Goal: Task Accomplishment & Management: Manage account settings

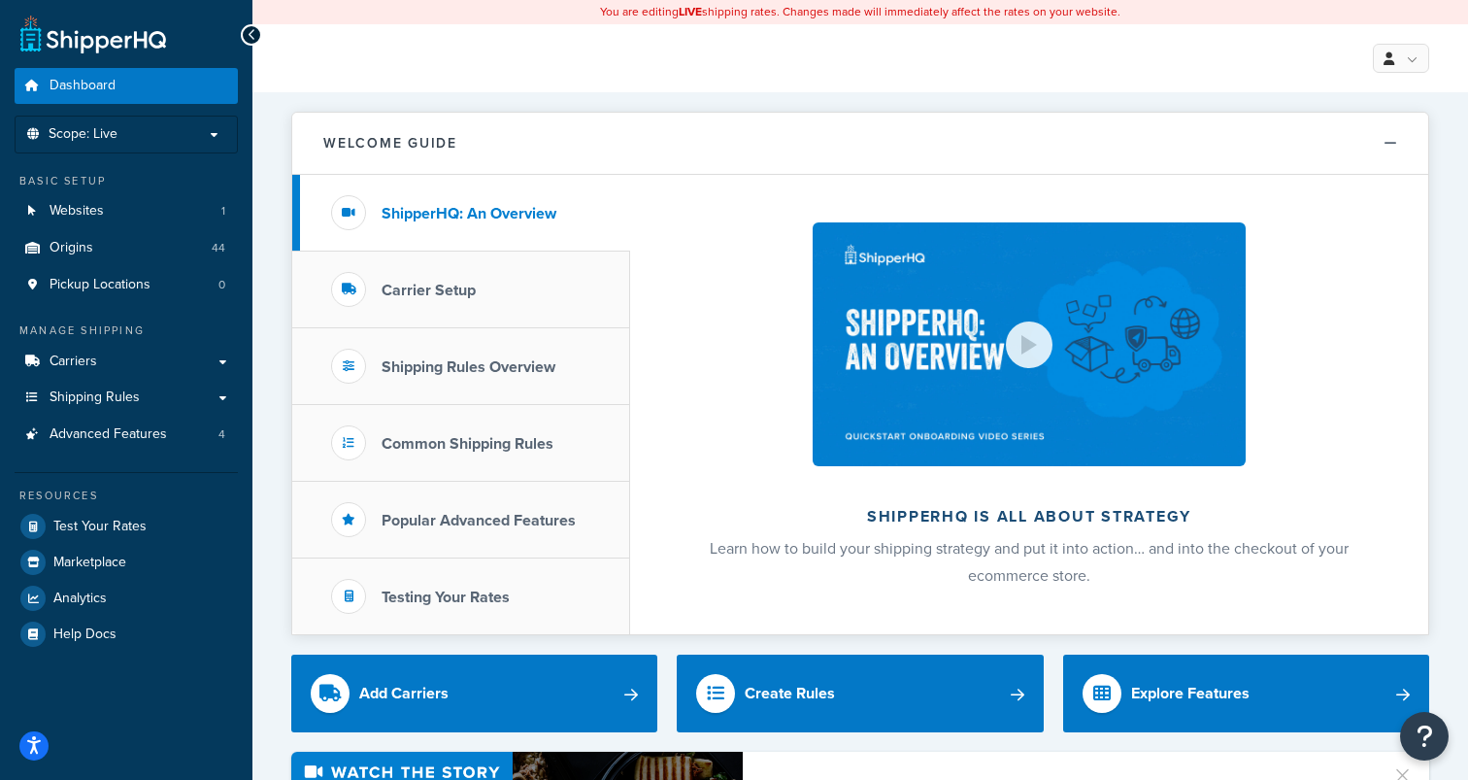
click at [132, 133] on p "Scope: Live" at bounding box center [126, 134] width 206 height 17
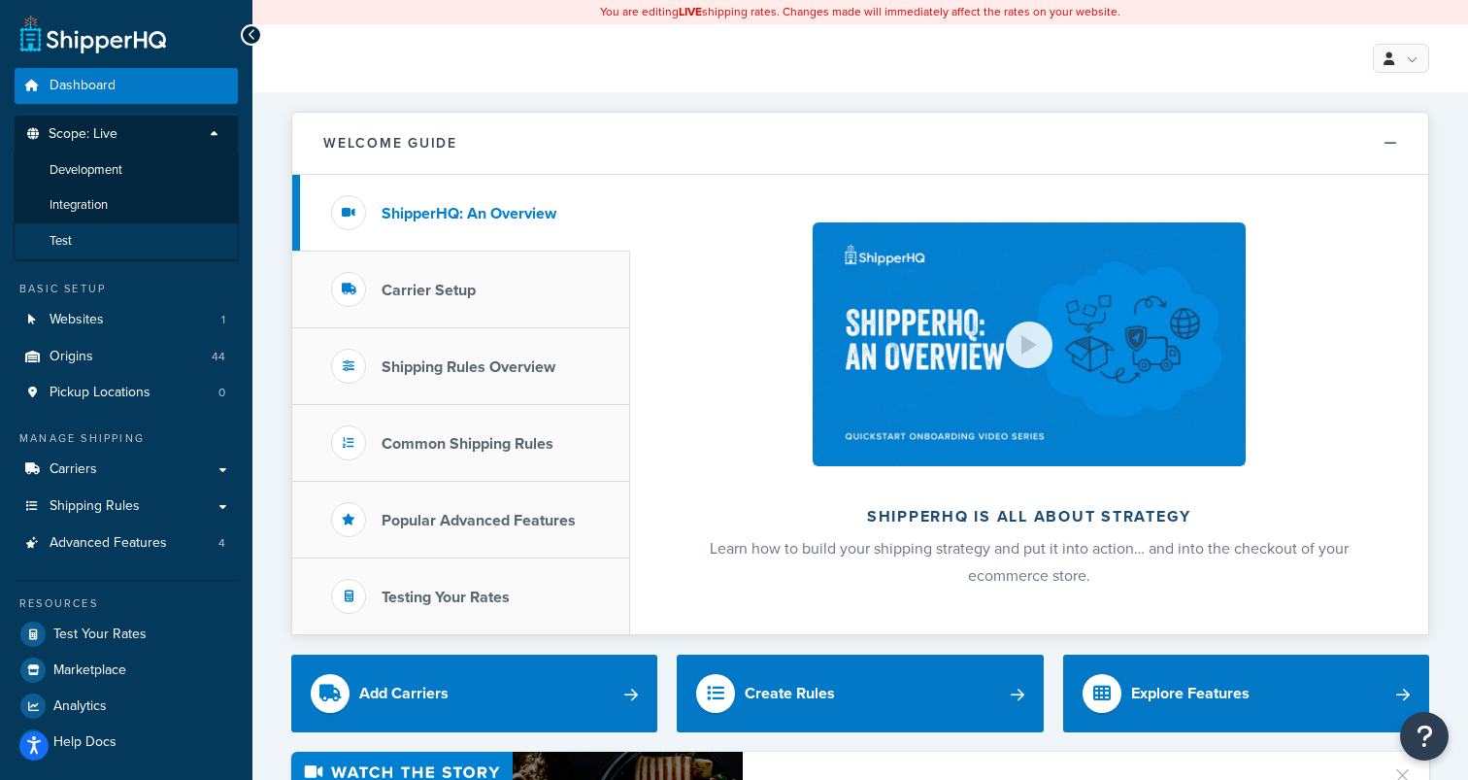
click at [100, 234] on li "Test" at bounding box center [126, 241] width 225 height 36
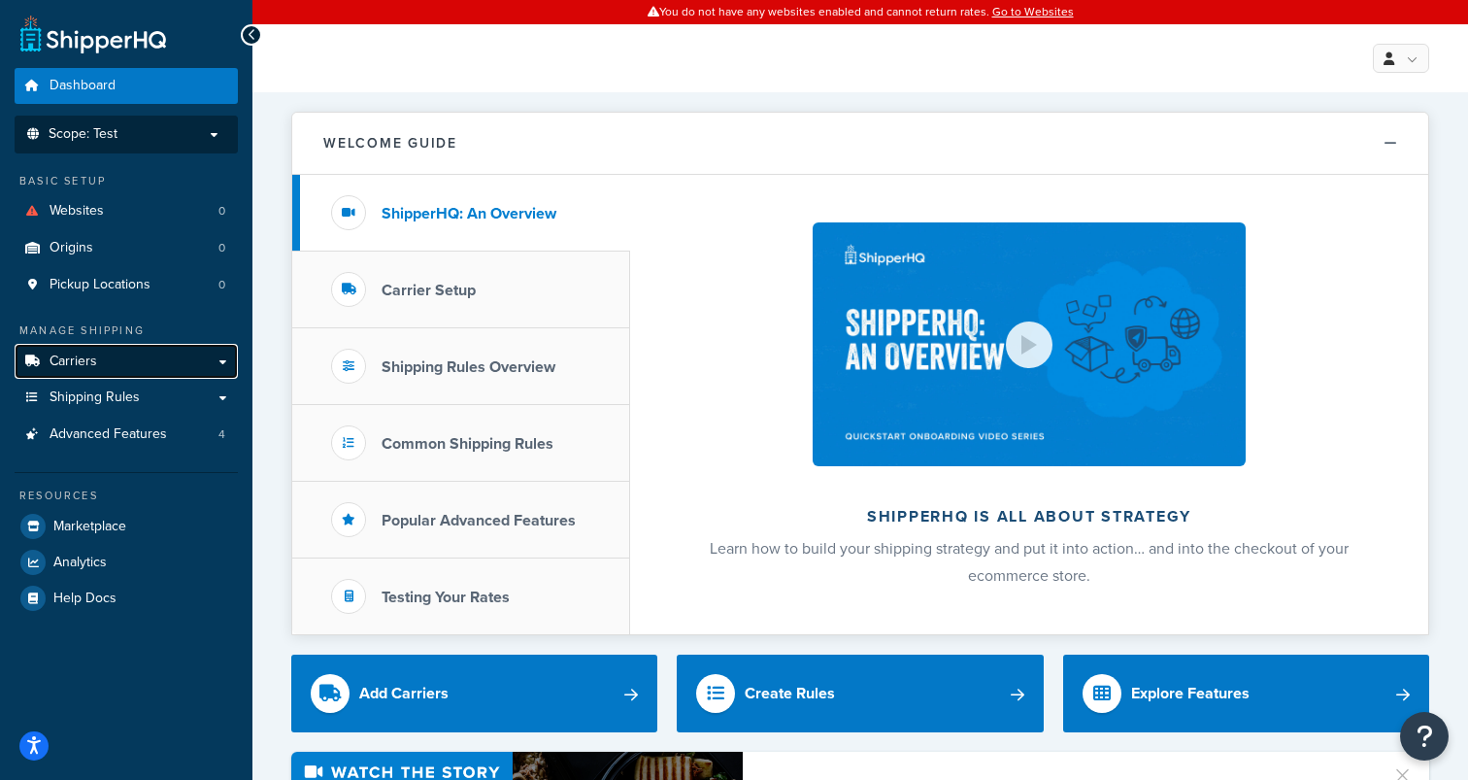
click at [90, 364] on span "Carriers" at bounding box center [74, 361] width 48 height 17
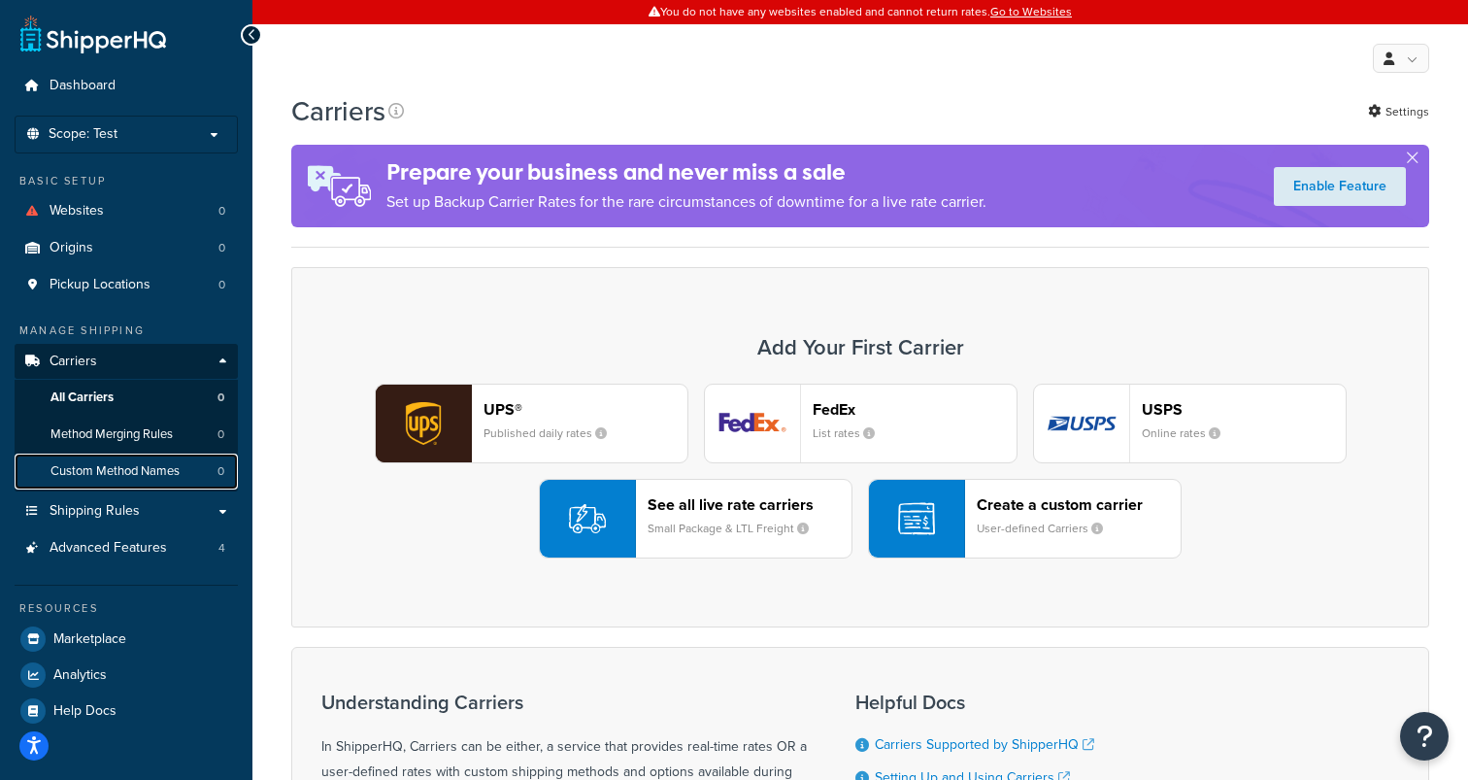
click at [91, 477] on span "Custom Method Names" at bounding box center [114, 471] width 129 height 17
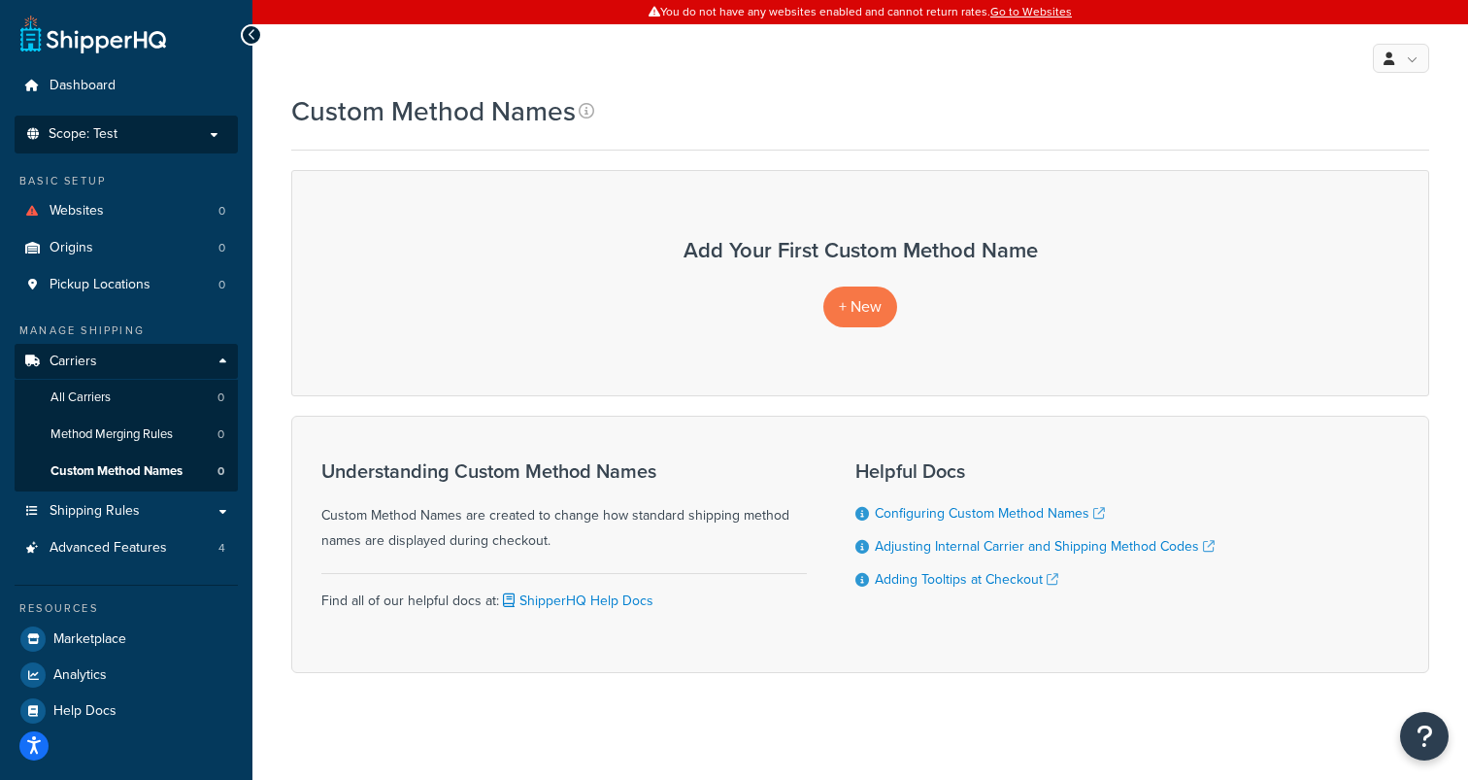
click at [93, 141] on span "Scope: Test" at bounding box center [83, 134] width 69 height 17
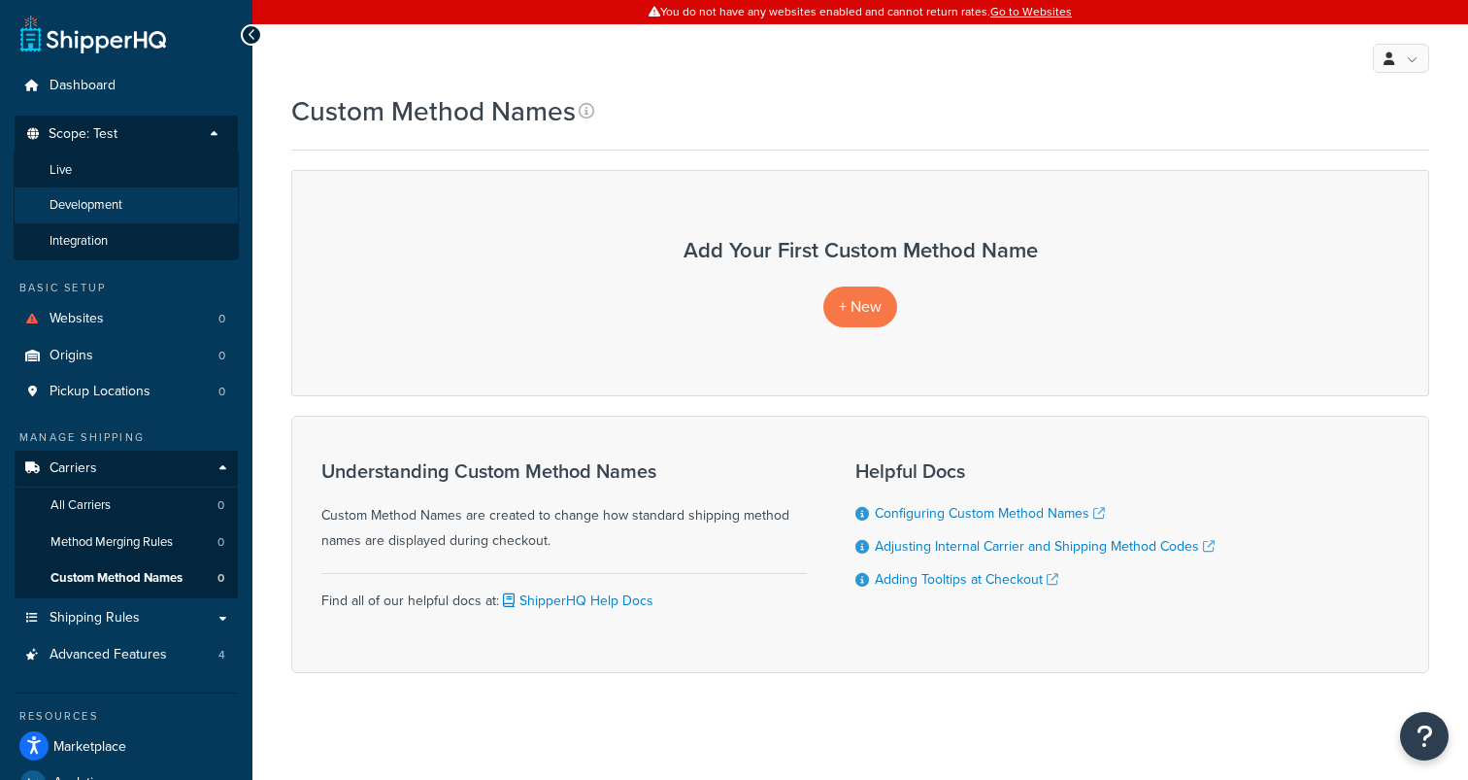
click at [86, 209] on span "Development" at bounding box center [86, 205] width 73 height 17
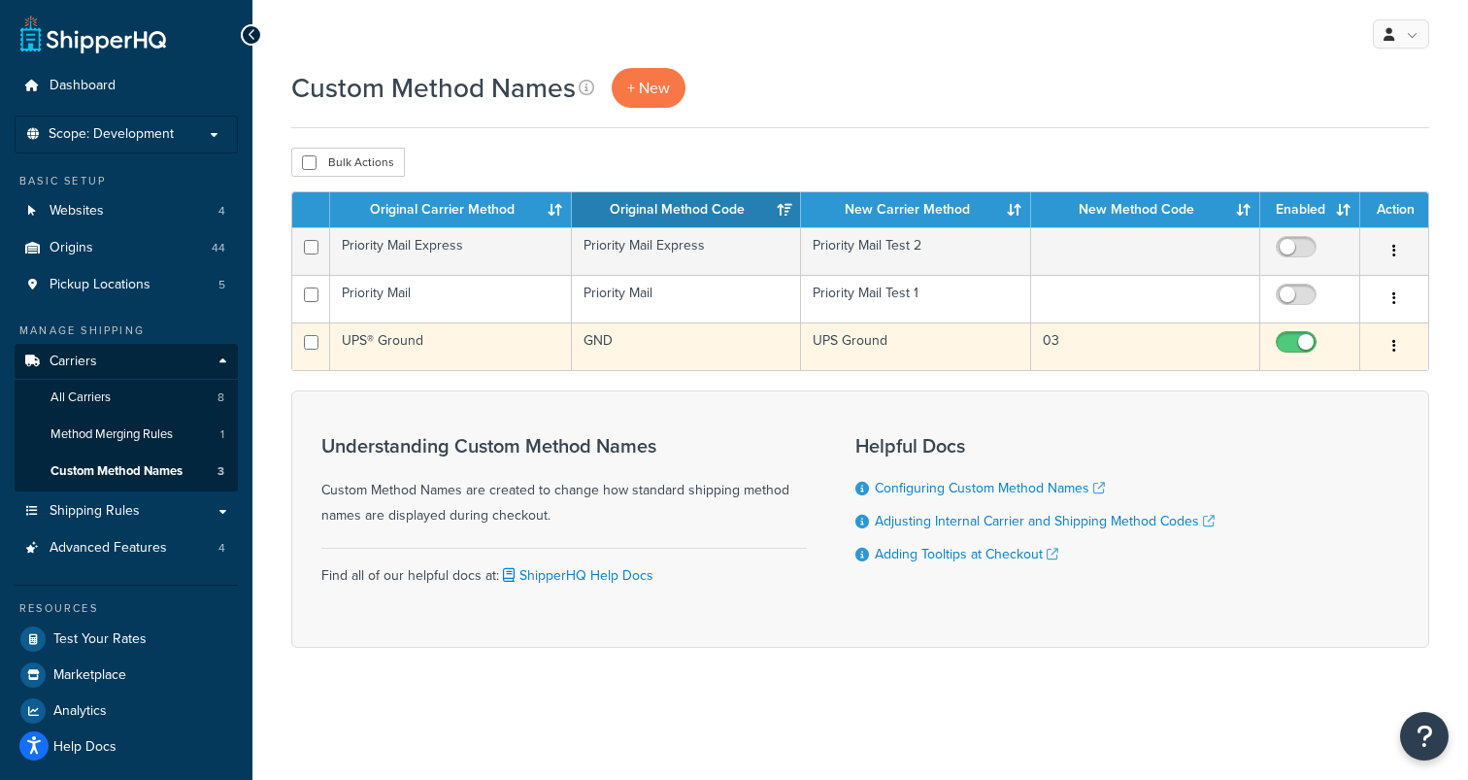
click at [1390, 346] on button "button" at bounding box center [1394, 346] width 27 height 31
click at [1339, 384] on link "Edit" at bounding box center [1315, 386] width 153 height 40
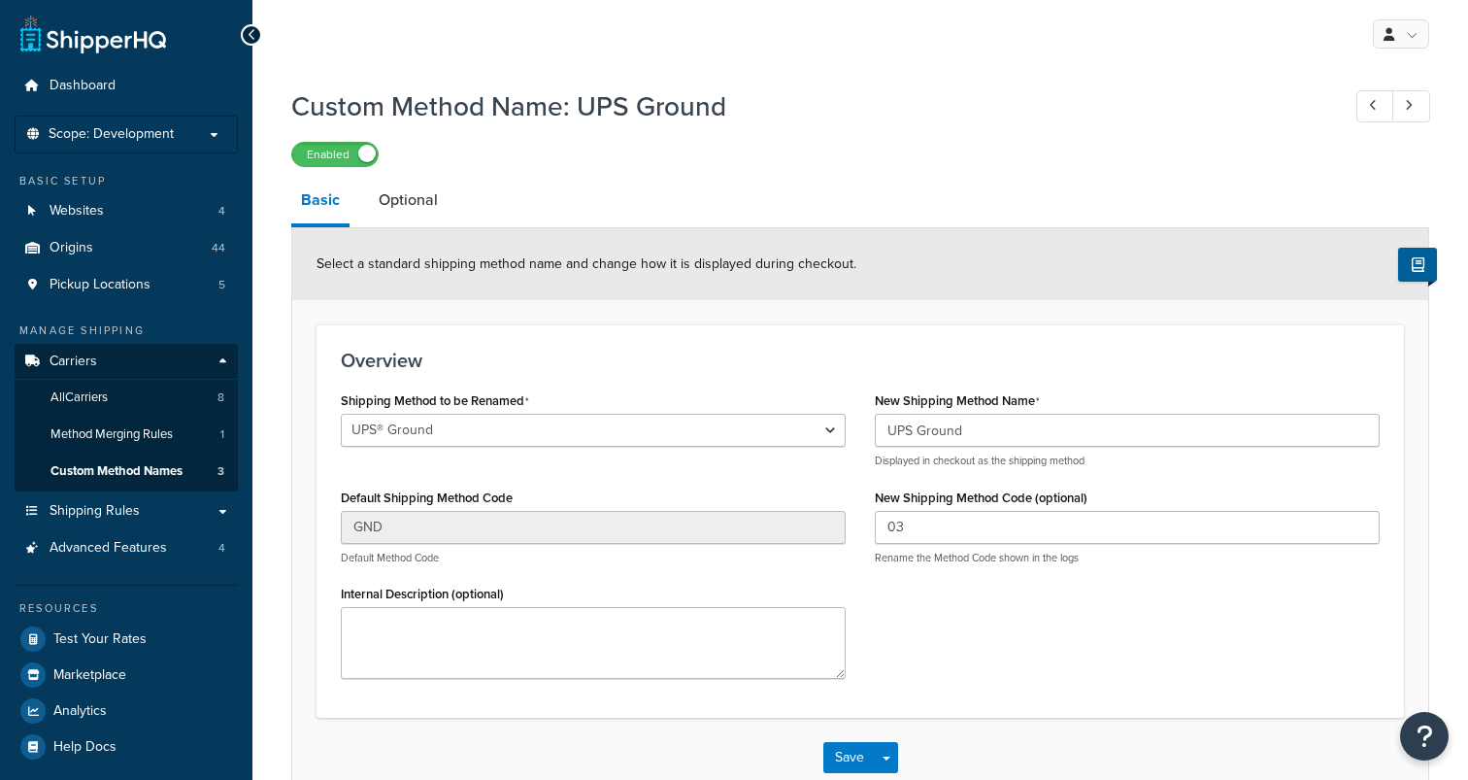
select select "106481"
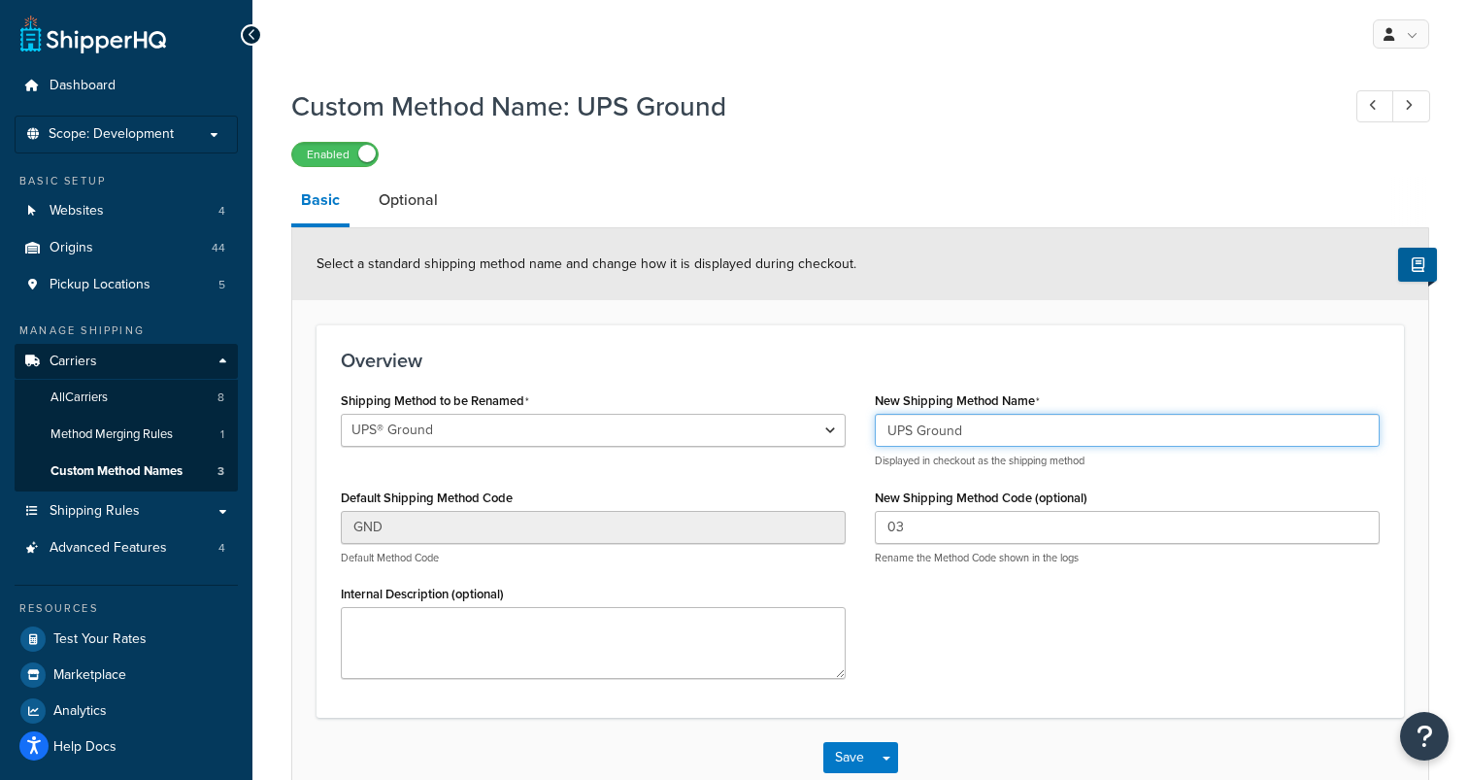
click at [1016, 434] on input "UPS Ground" at bounding box center [1127, 430] width 505 height 33
click at [940, 434] on input "UPS Ground" at bounding box center [1127, 430] width 505 height 33
type input "U"
type input "Ground"
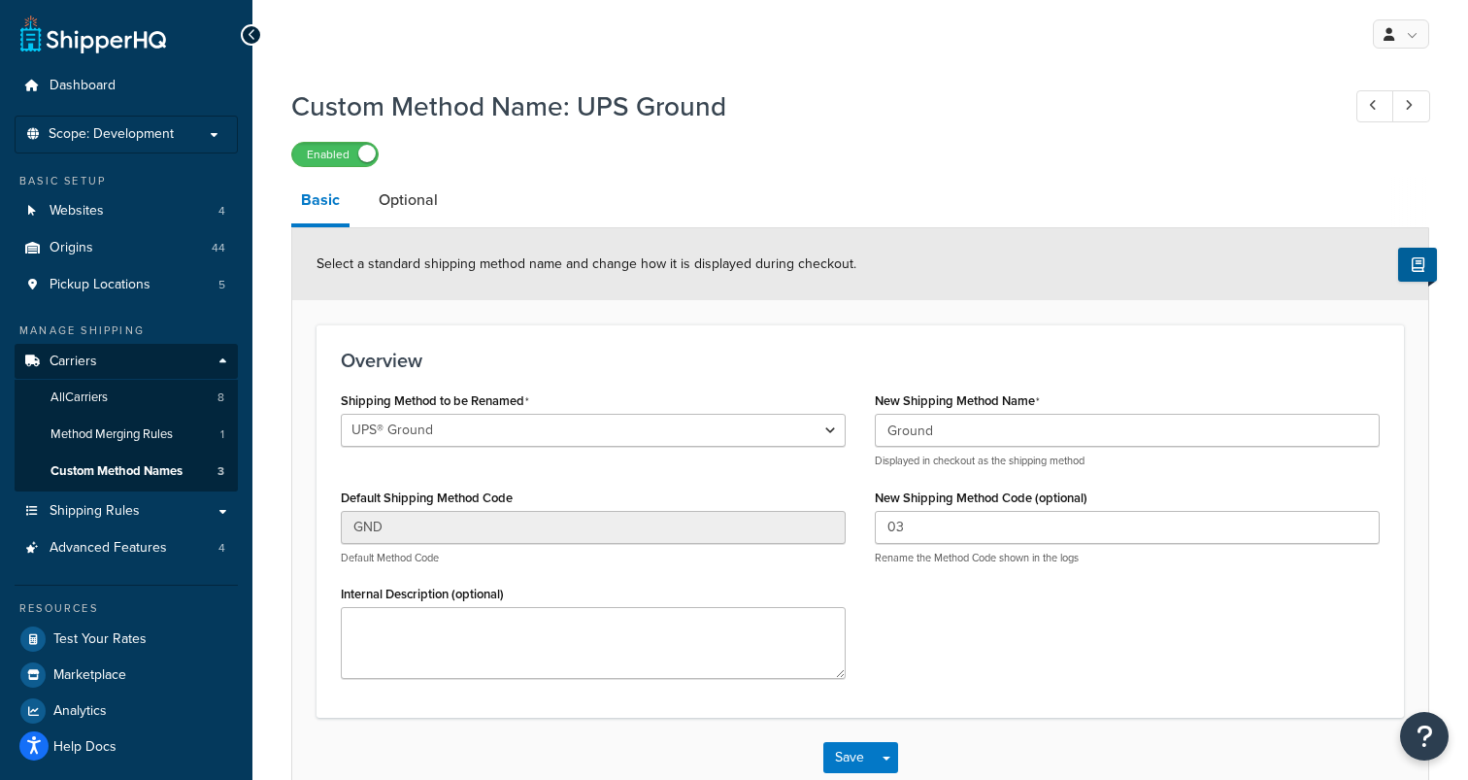
click at [786, 381] on div "Overview Shipping Method to be Renamed Economy Freight Ground Ground Economy UP…" at bounding box center [861, 520] width 1088 height 393
click at [842, 759] on button "Save" at bounding box center [849, 757] width 52 height 31
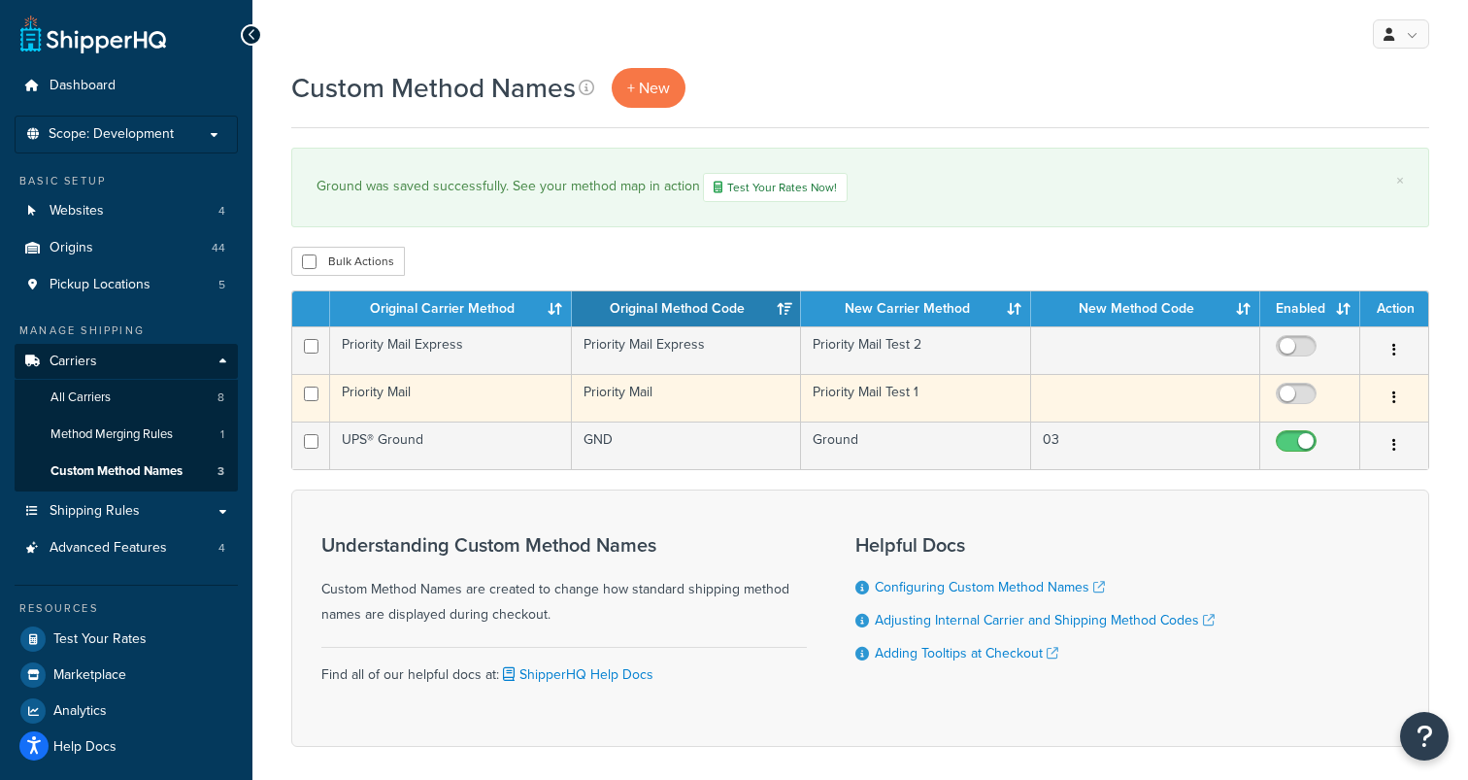
click at [1400, 396] on button "button" at bounding box center [1394, 398] width 27 height 31
click at [1306, 519] on link "Delete" at bounding box center [1315, 518] width 153 height 40
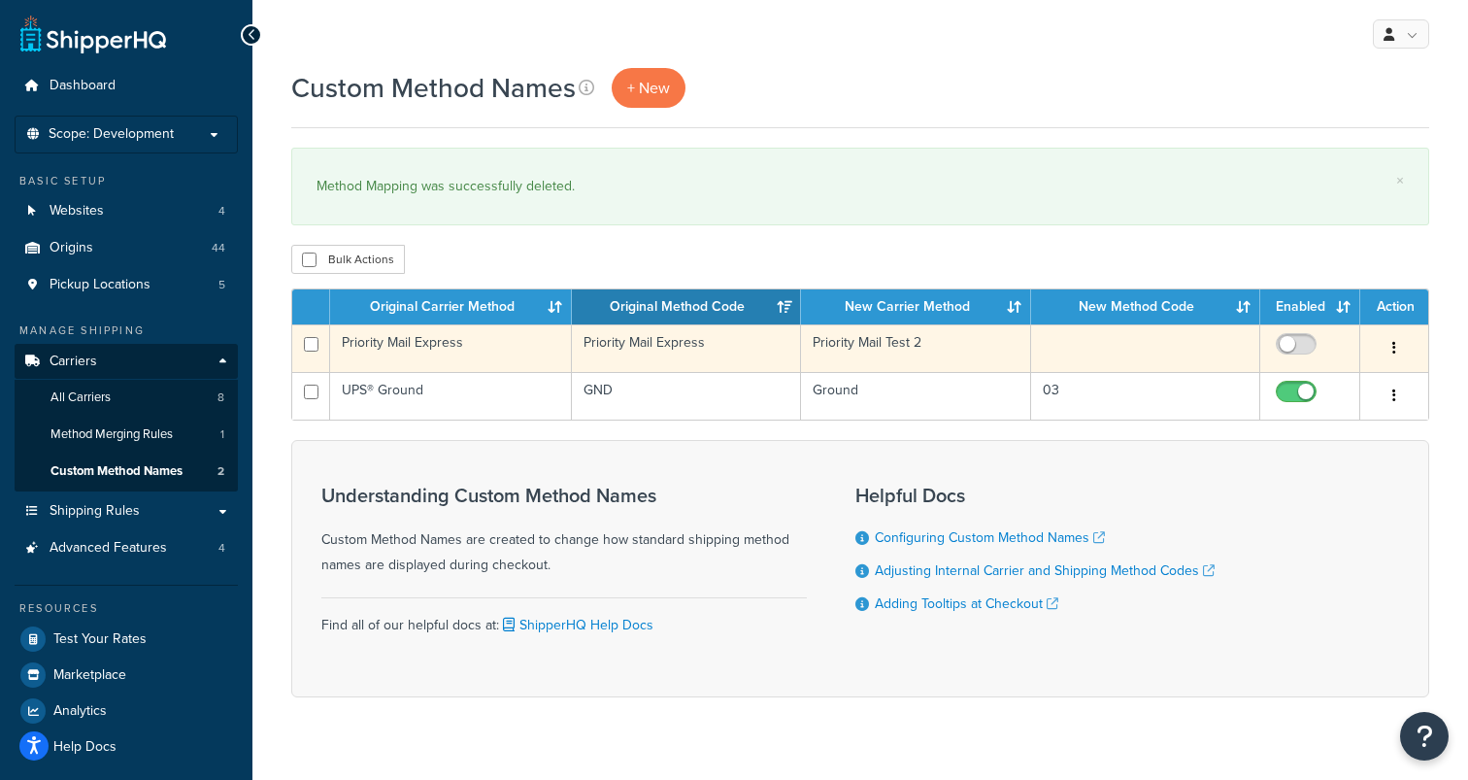
click at [1395, 349] on button "button" at bounding box center [1394, 348] width 27 height 31
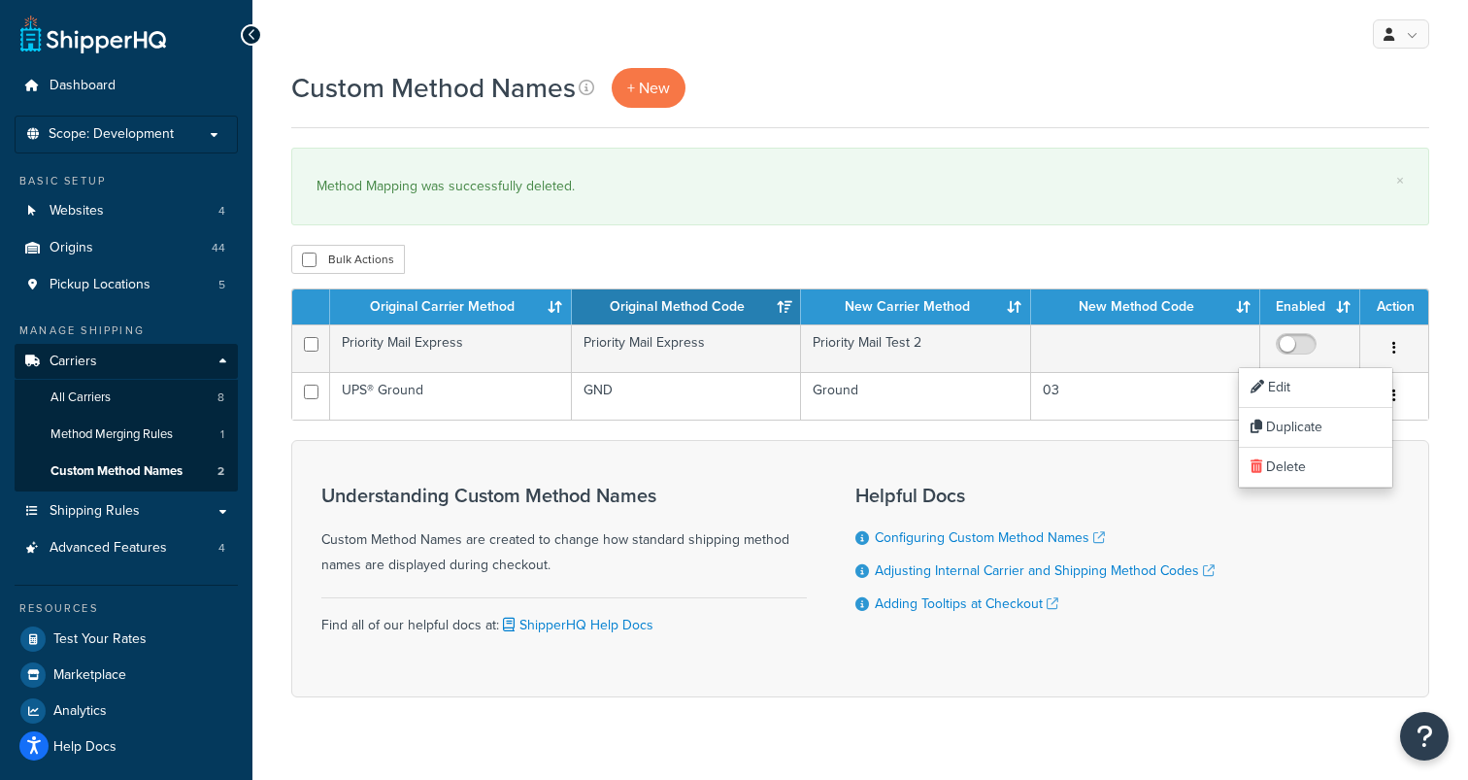
click at [1111, 163] on div "× Method Mapping was successfully deleted." at bounding box center [860, 187] width 1138 height 78
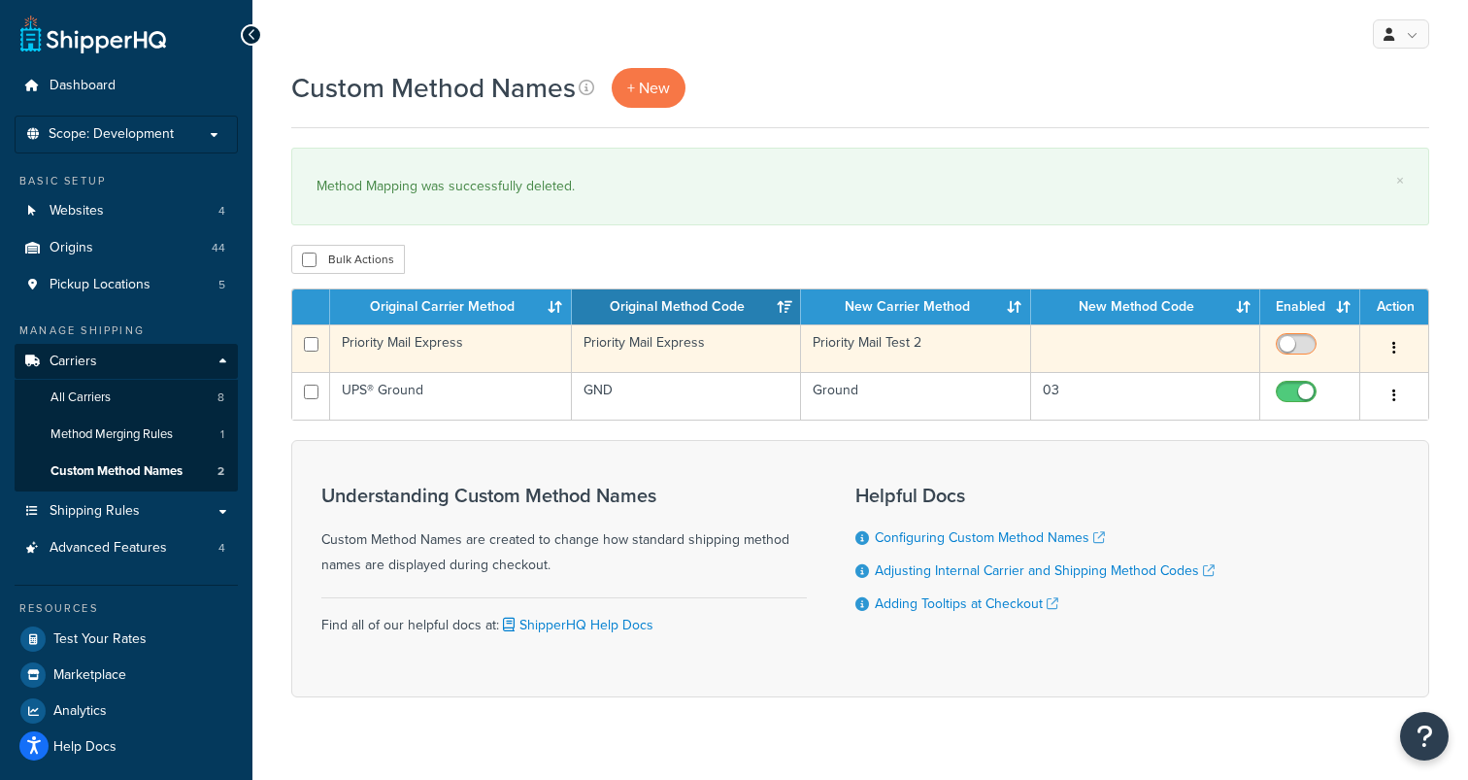
click at [1295, 339] on input "checkbox" at bounding box center [1298, 349] width 53 height 24
checkbox input "true"
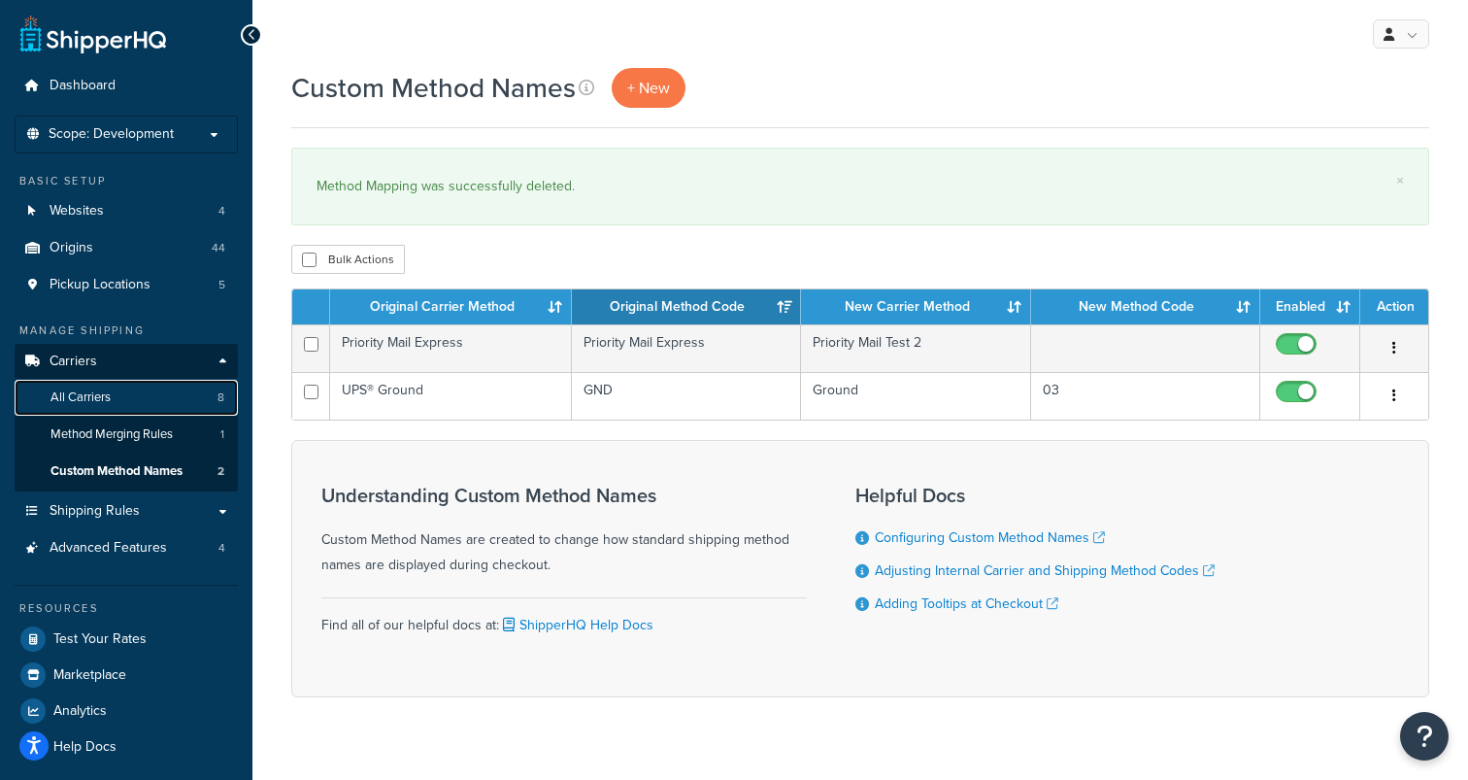
click at [119, 398] on link "All Carriers 8" at bounding box center [126, 398] width 223 height 36
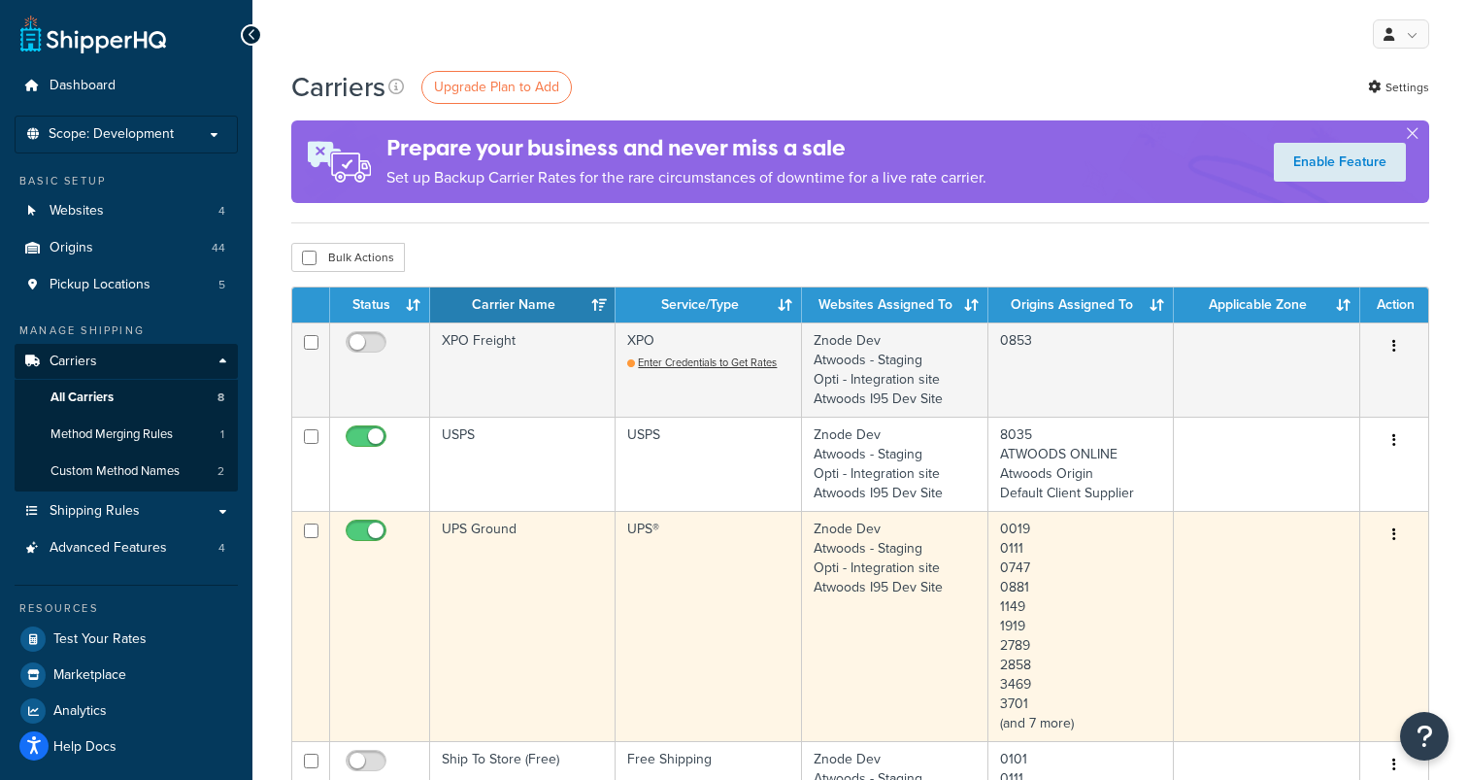
click at [1391, 529] on button "button" at bounding box center [1394, 534] width 27 height 31
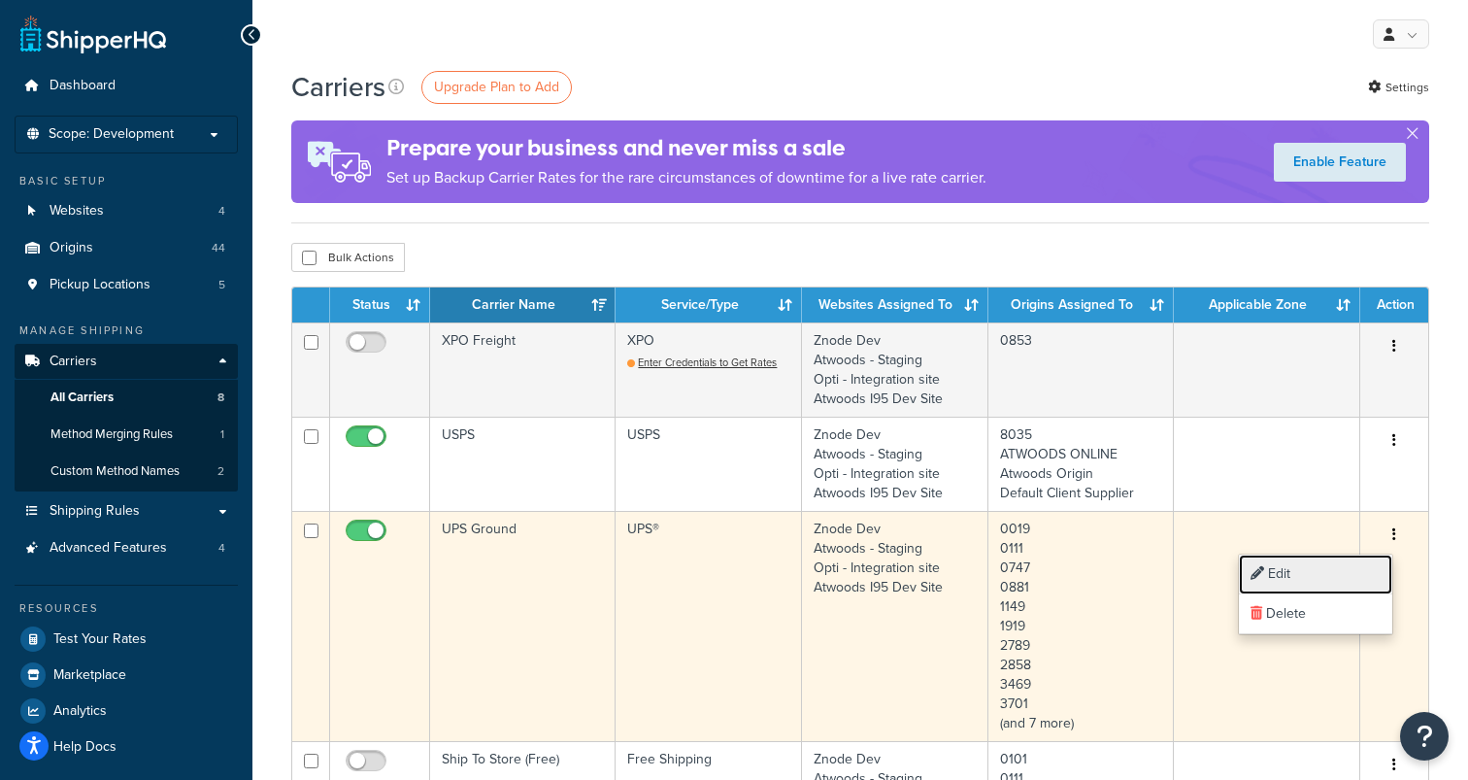
click at [1341, 565] on link "Edit" at bounding box center [1315, 574] width 153 height 40
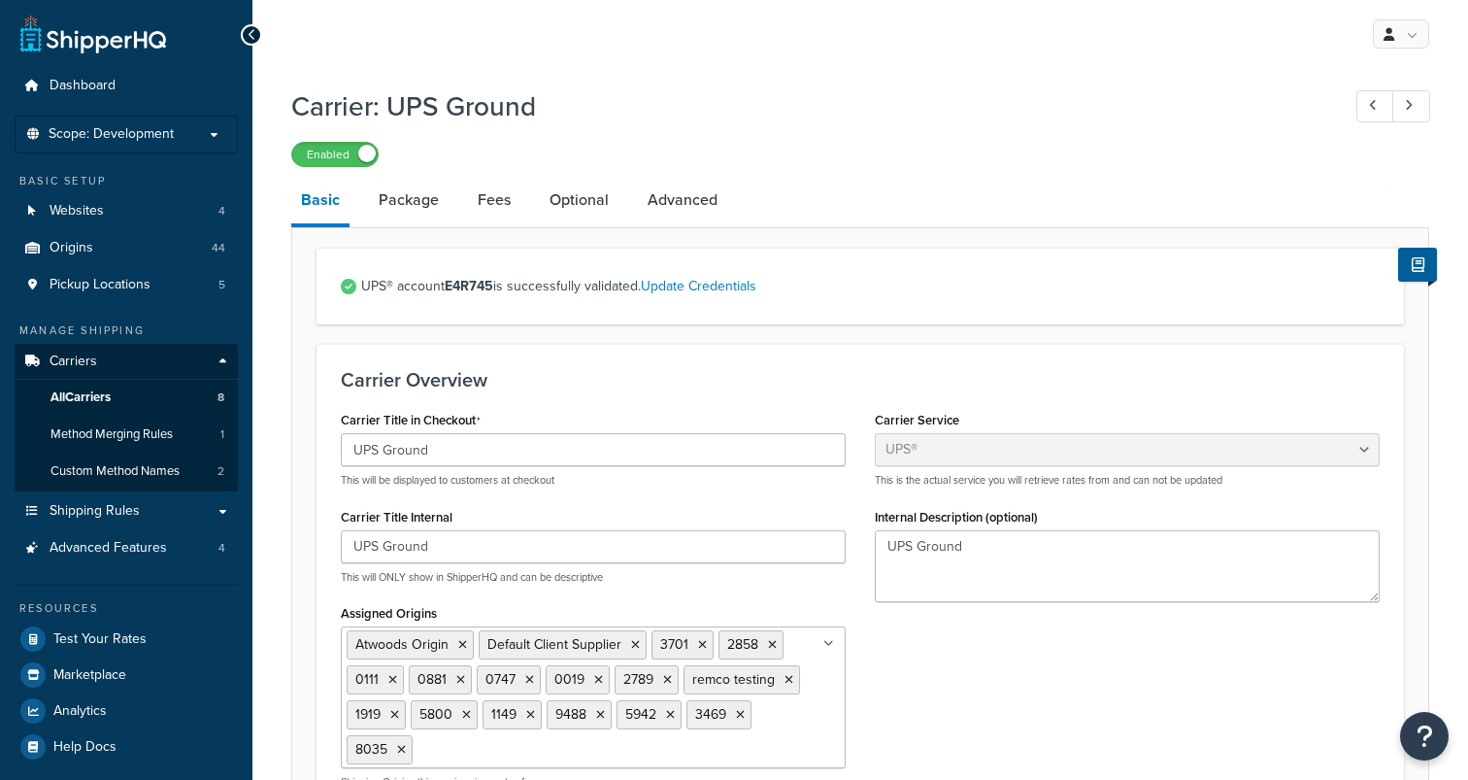
select select "ups"
click at [663, 206] on link "Advanced" at bounding box center [682, 200] width 89 height 47
select select "false"
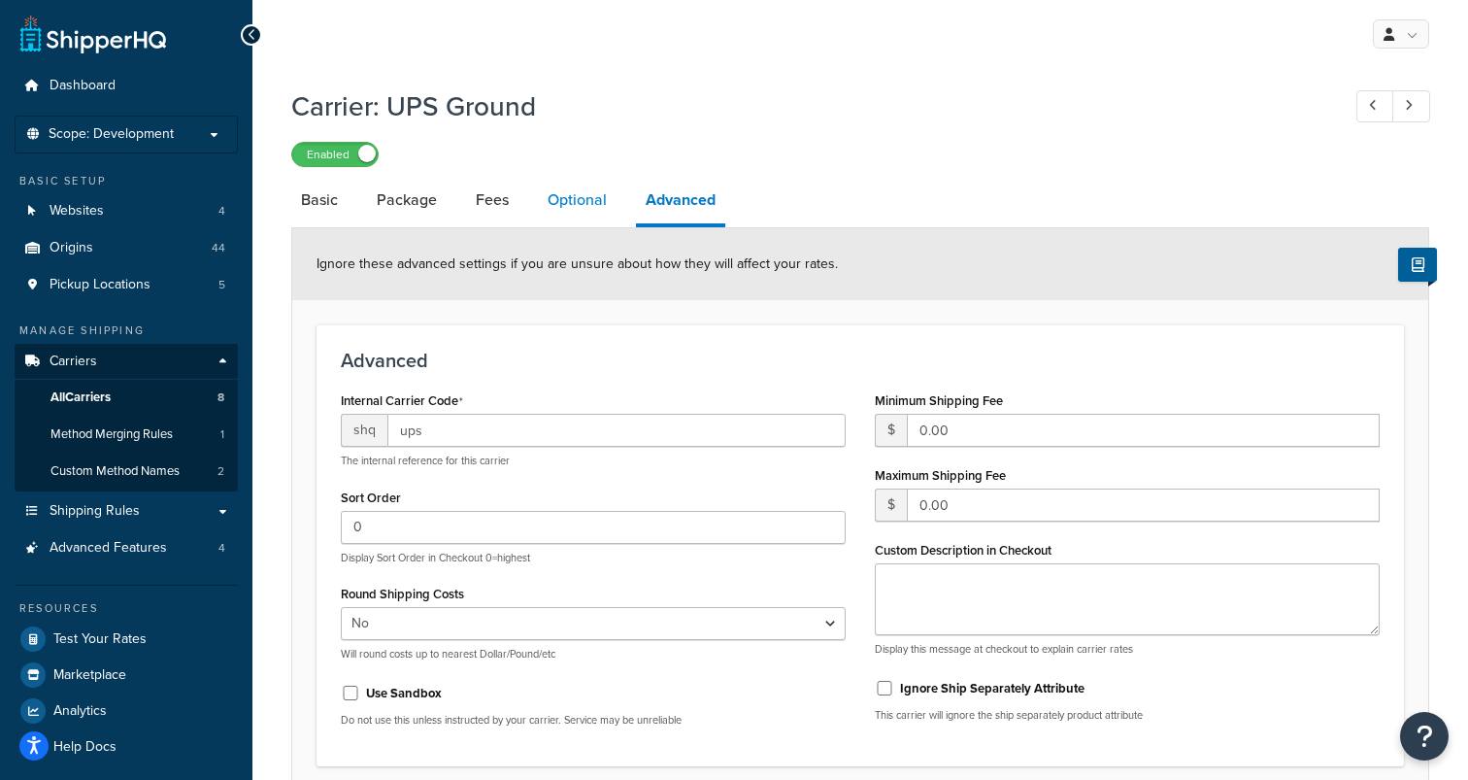
click at [583, 193] on link "Optional" at bounding box center [577, 200] width 79 height 47
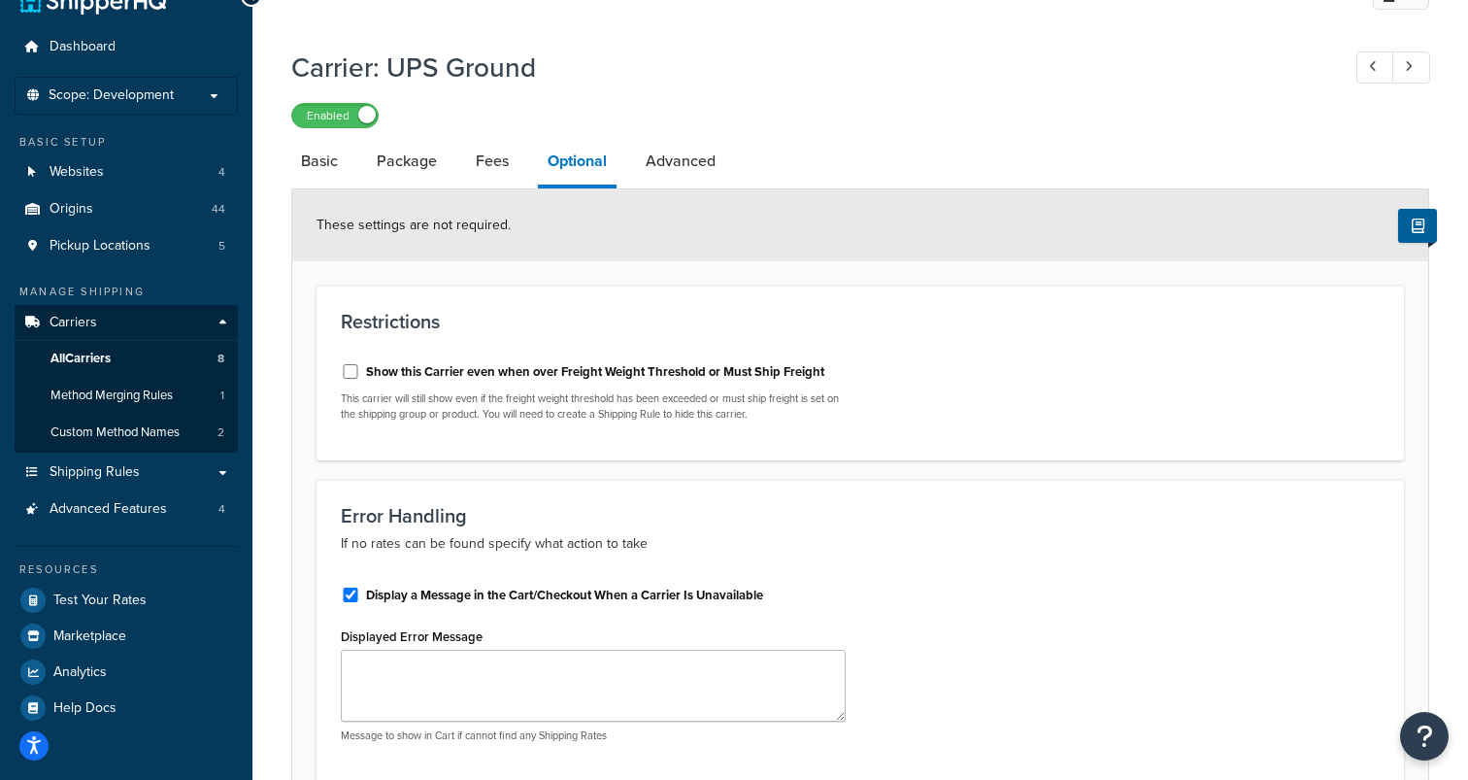
scroll to position [38, 0]
click at [431, 161] on link "Package" at bounding box center [407, 162] width 80 height 47
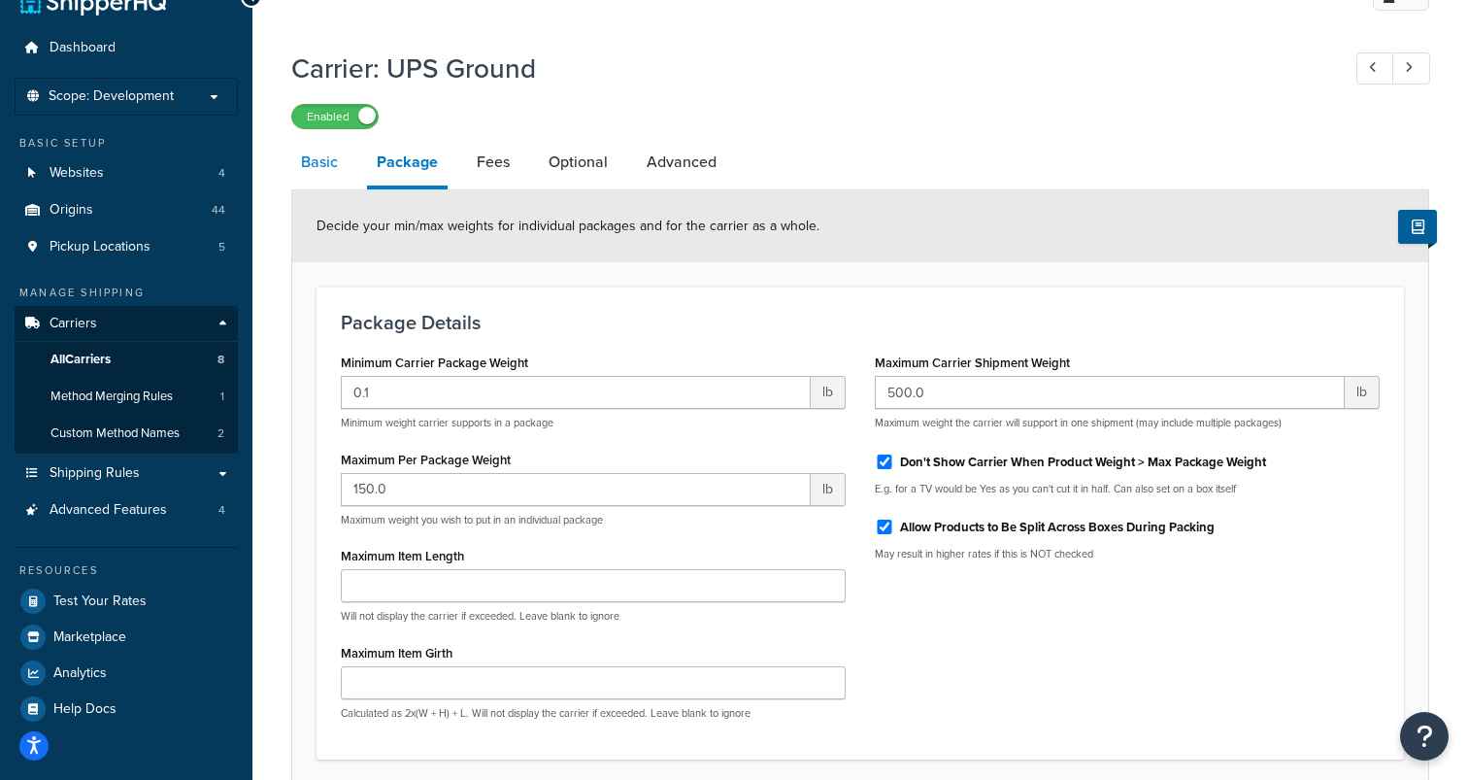
click at [334, 172] on link "Basic" at bounding box center [319, 162] width 56 height 47
select select "ups"
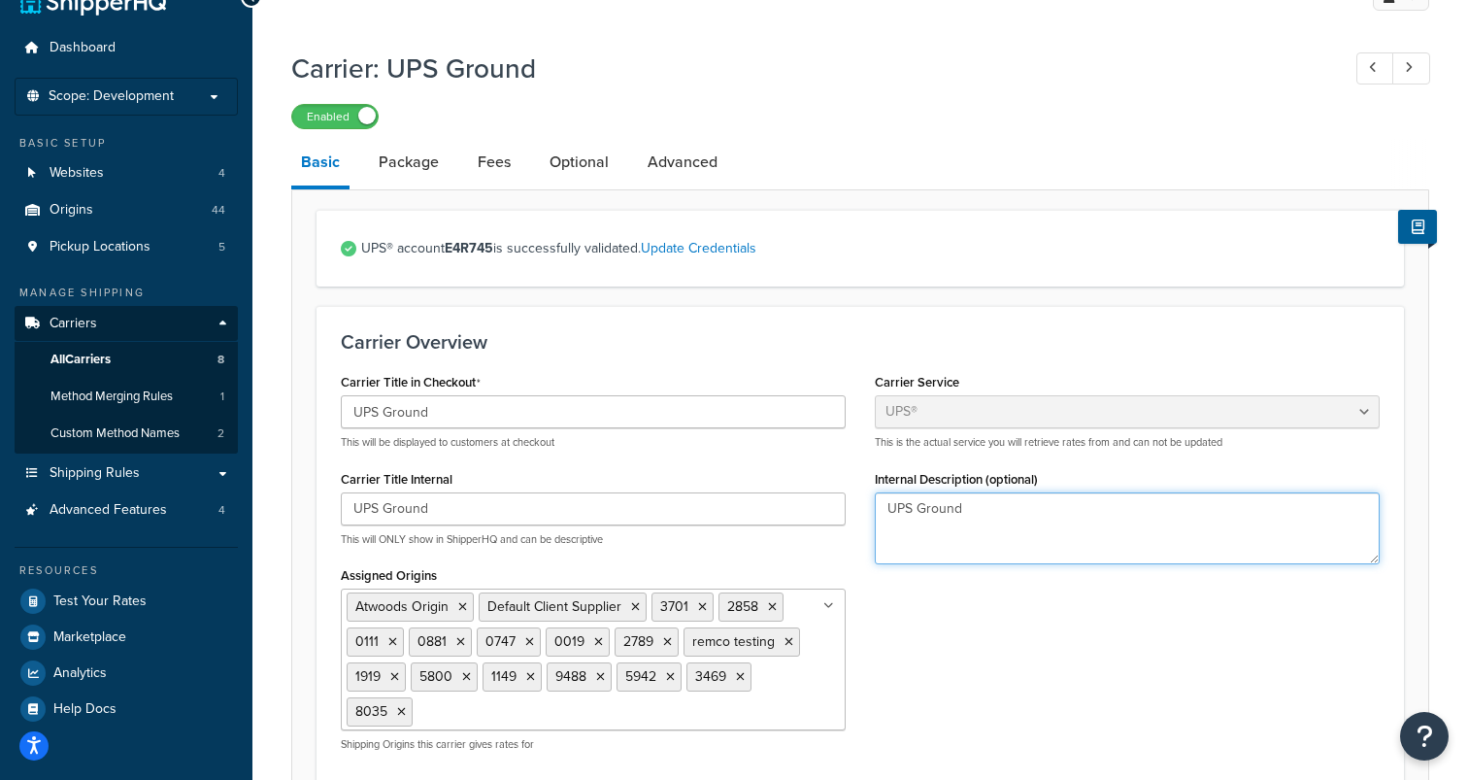
click at [931, 507] on textarea "UPS Ground" at bounding box center [1127, 528] width 505 height 72
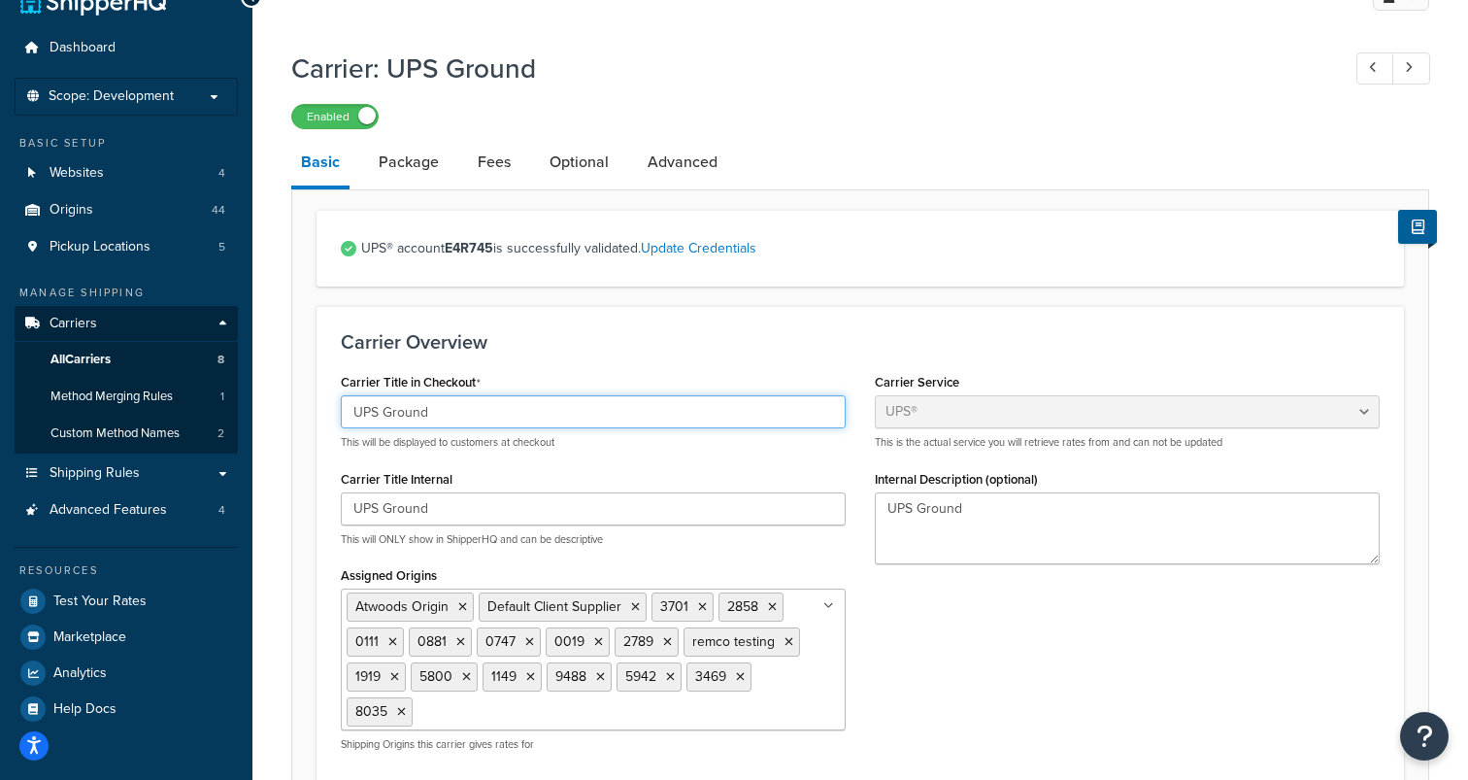
click at [578, 418] on input "UPS Ground" at bounding box center [593, 411] width 505 height 33
type input "UPS"
click at [691, 286] on div "UPS® account E4R745 is successfully validated. Update Credentials" at bounding box center [861, 248] width 1088 height 77
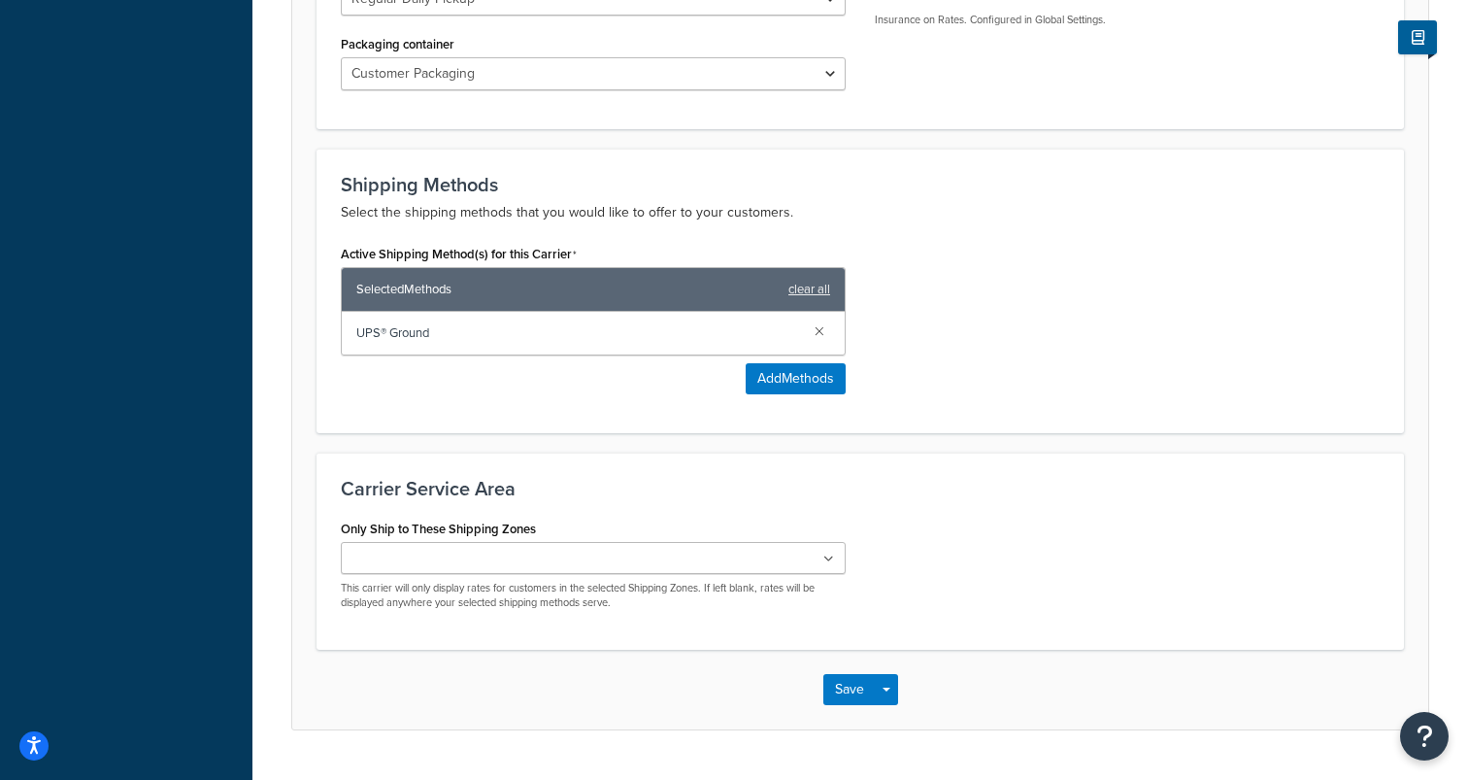
scroll to position [1127, 0]
click at [857, 685] on button "Save" at bounding box center [849, 688] width 52 height 31
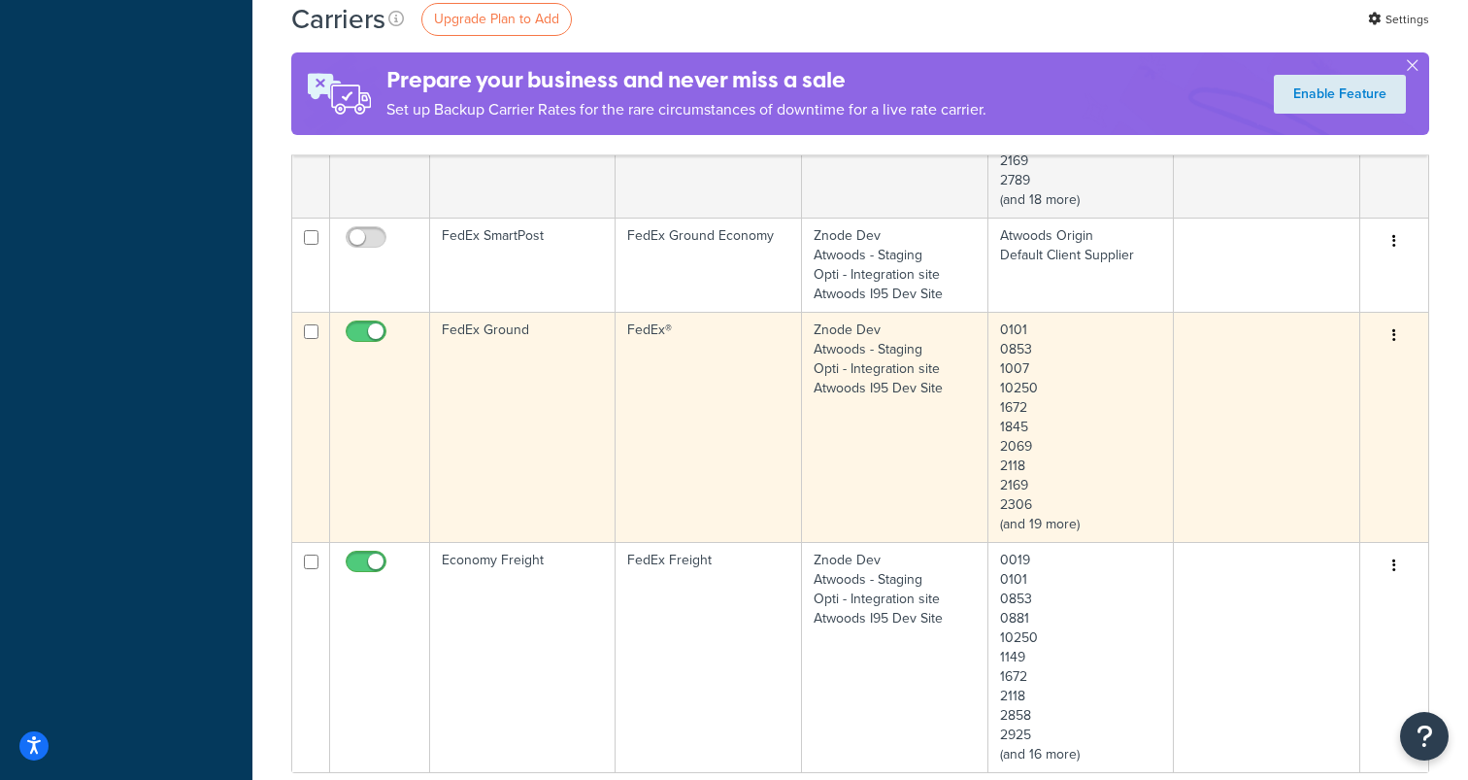
scroll to position [1081, 0]
click at [1393, 337] on icon "button" at bounding box center [1394, 337] width 4 height 14
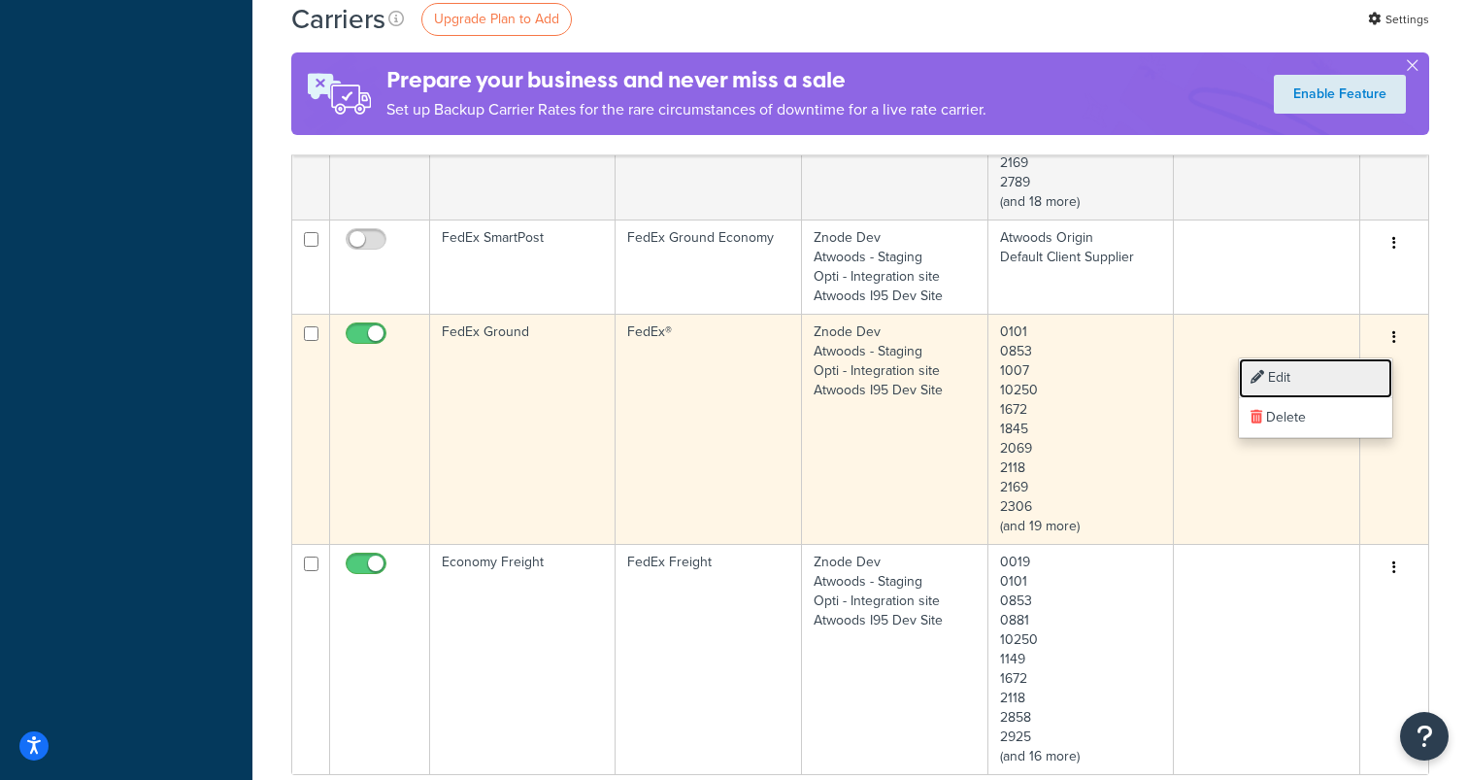
click at [1346, 383] on link "Edit" at bounding box center [1315, 378] width 153 height 40
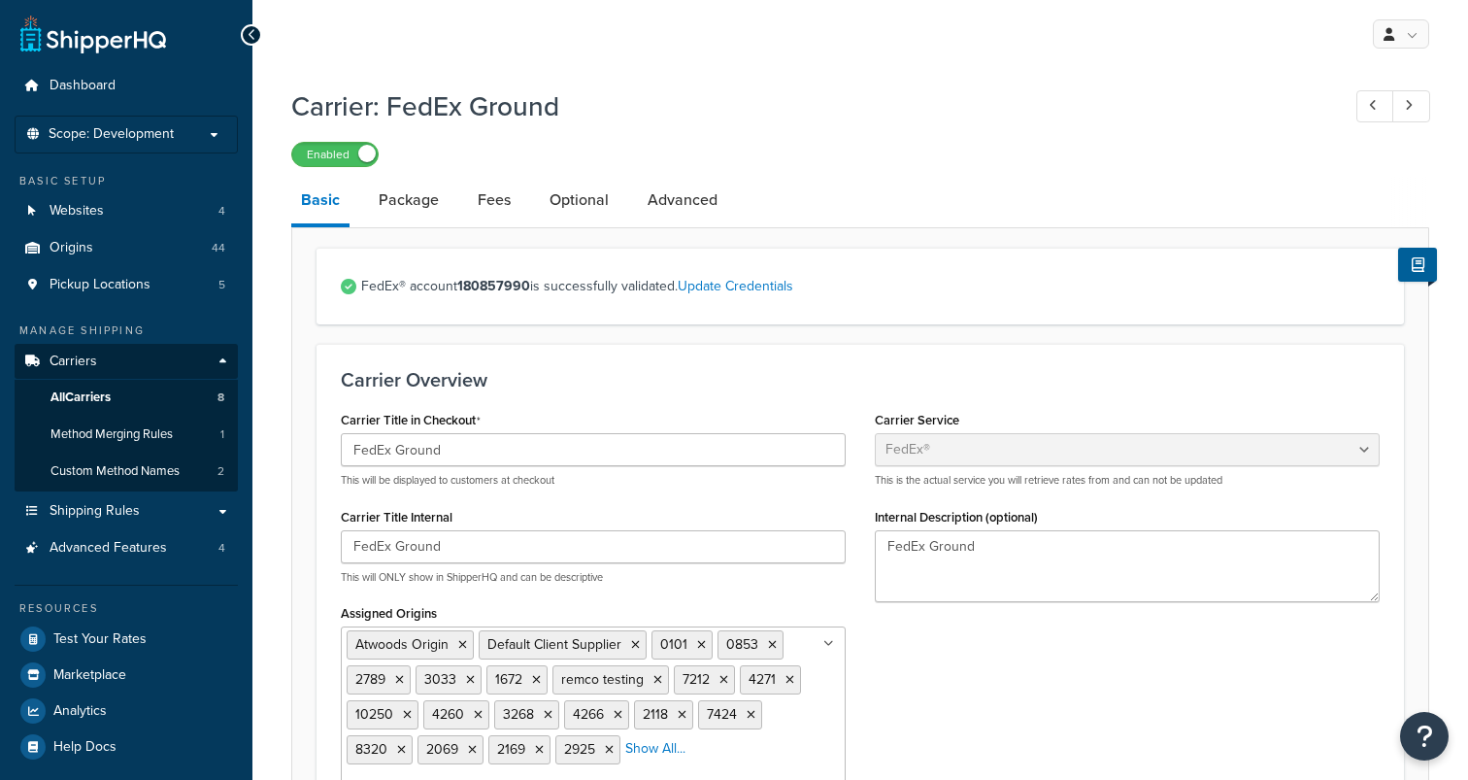
select select "fedEx"
select select "REGULAR_PICKUP"
select select "YOUR_PACKAGING"
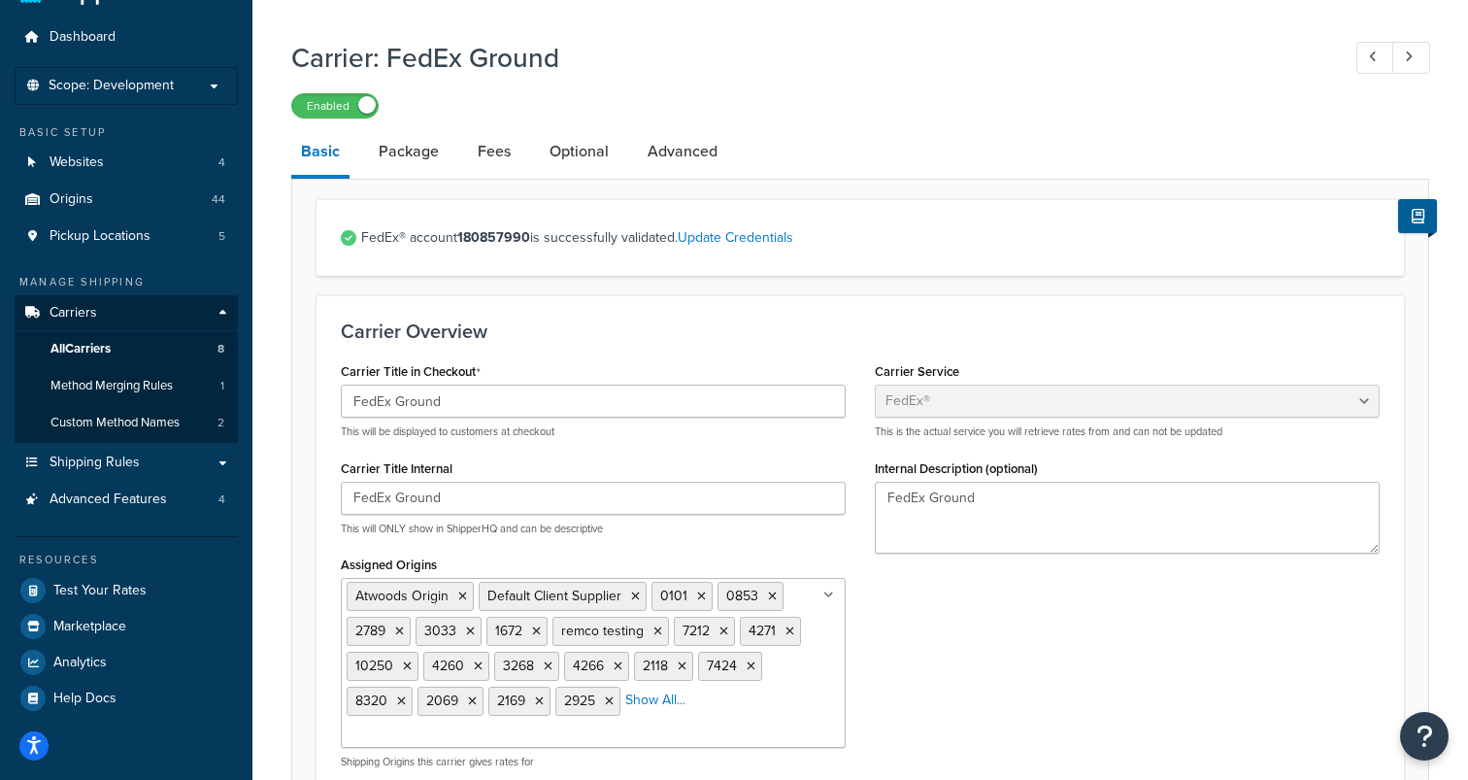
scroll to position [47, 0]
click at [682, 157] on link "Advanced" at bounding box center [682, 153] width 89 height 47
select select "false"
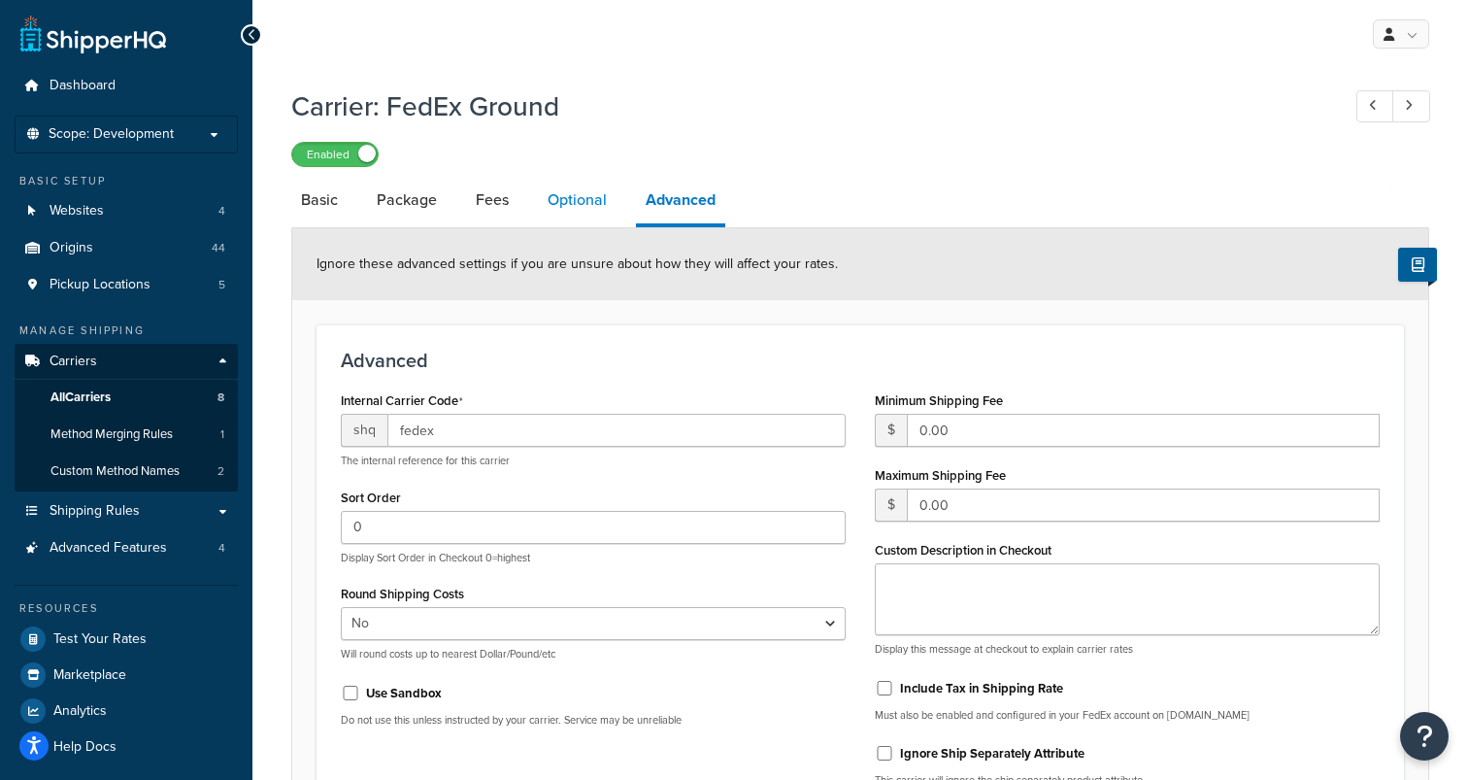
click at [564, 189] on link "Optional" at bounding box center [577, 200] width 79 height 47
select select "business"
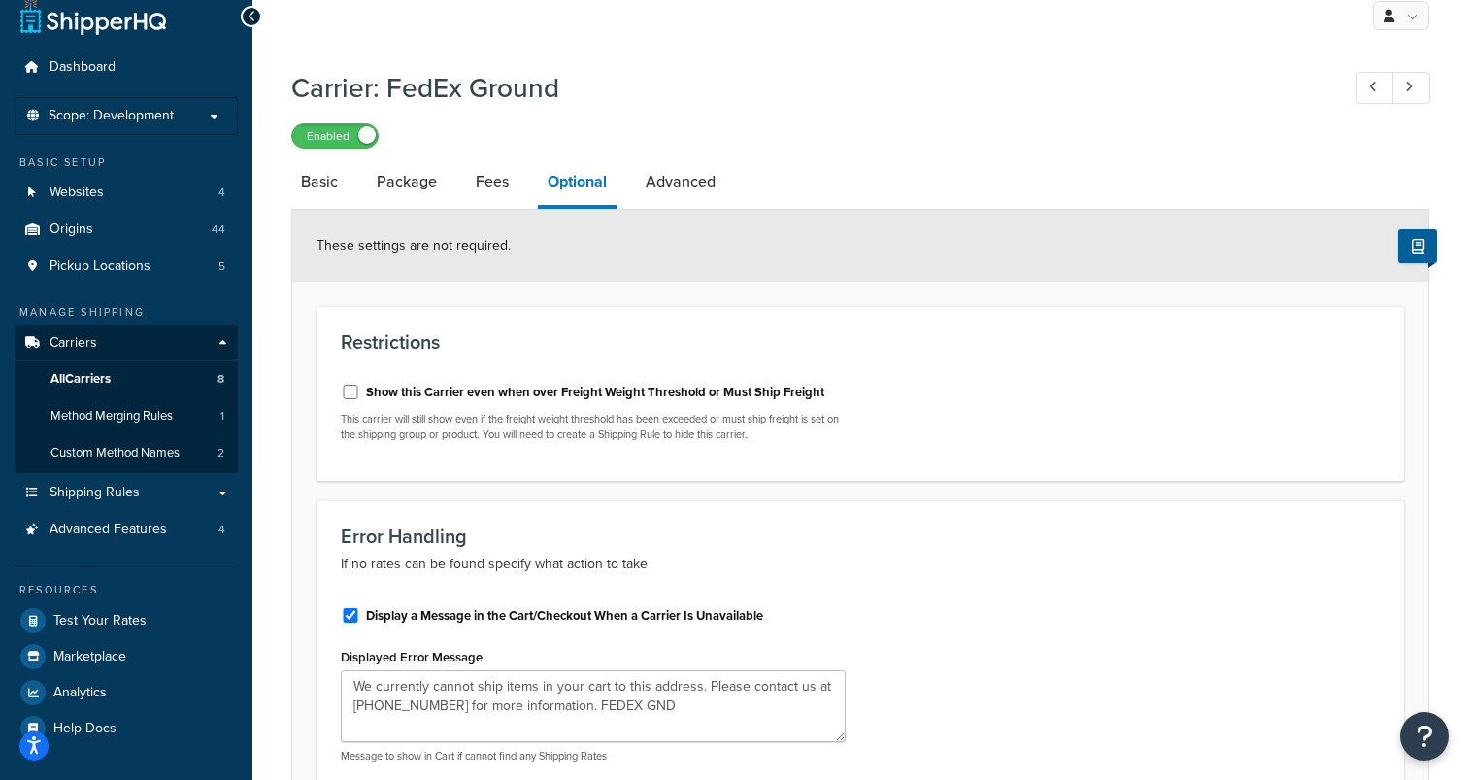
scroll to position [9, 0]
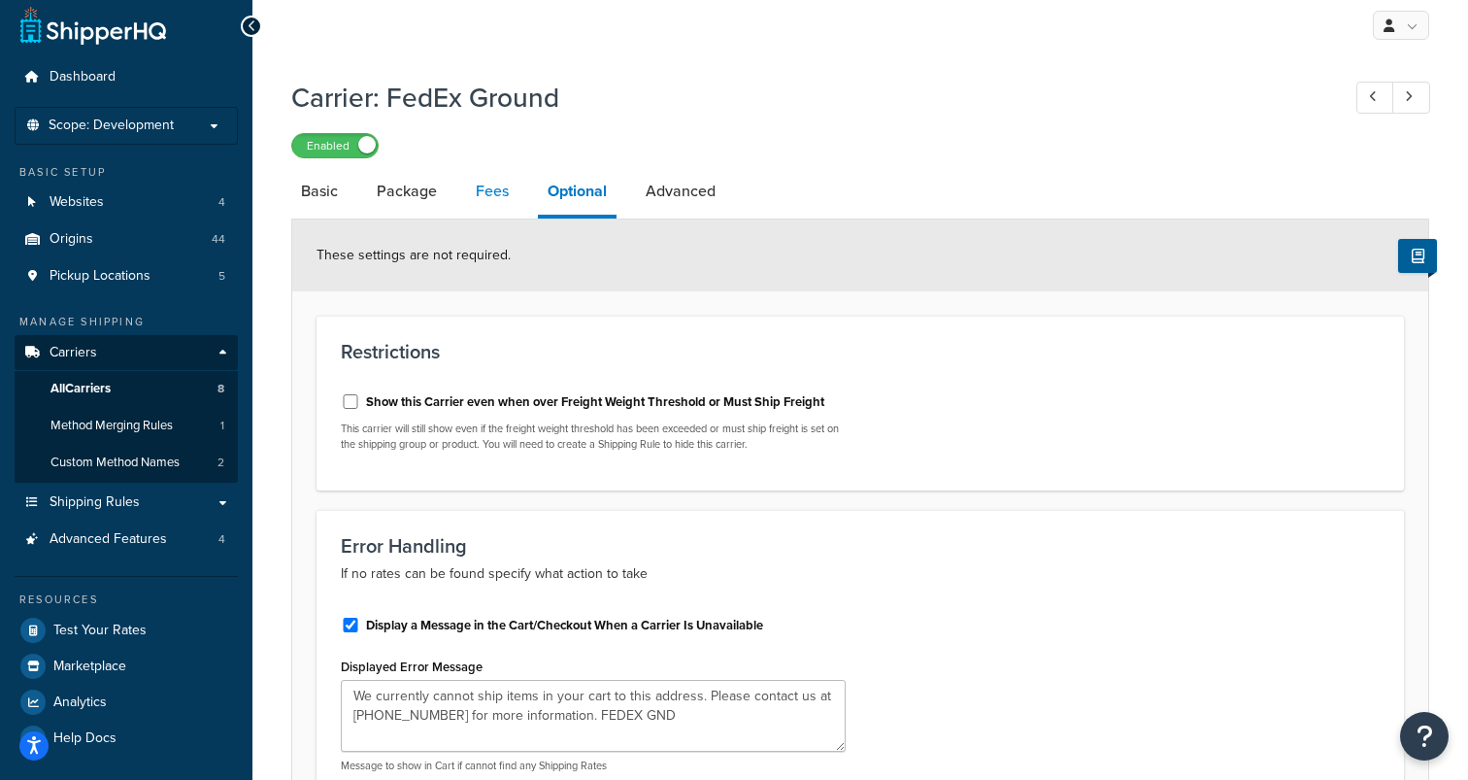
click at [489, 191] on link "Fees" at bounding box center [492, 191] width 52 height 47
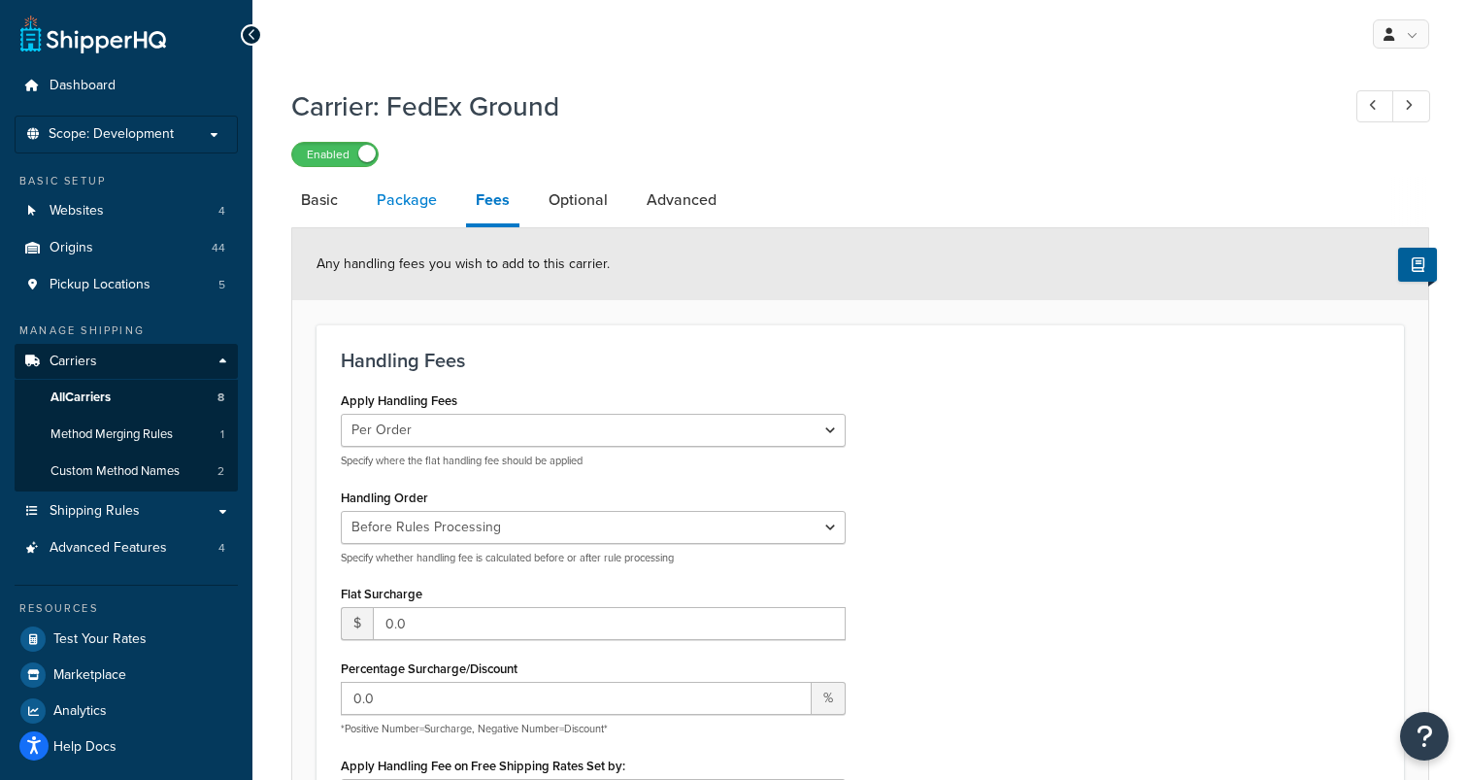
click at [424, 198] on link "Package" at bounding box center [407, 200] width 80 height 47
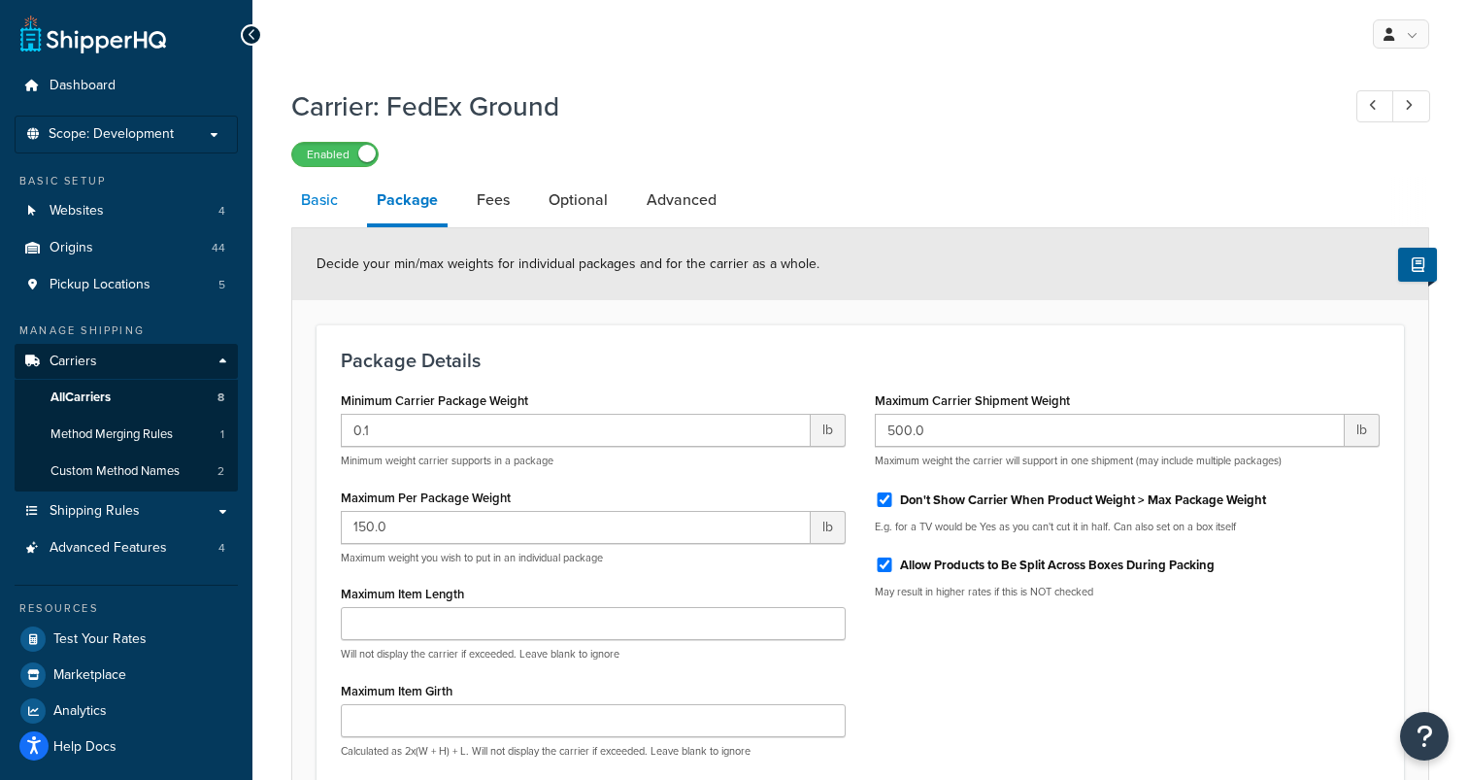
click at [326, 202] on link "Basic" at bounding box center [319, 200] width 56 height 47
select select "fedEx"
select select "REGULAR_PICKUP"
select select "YOUR_PACKAGING"
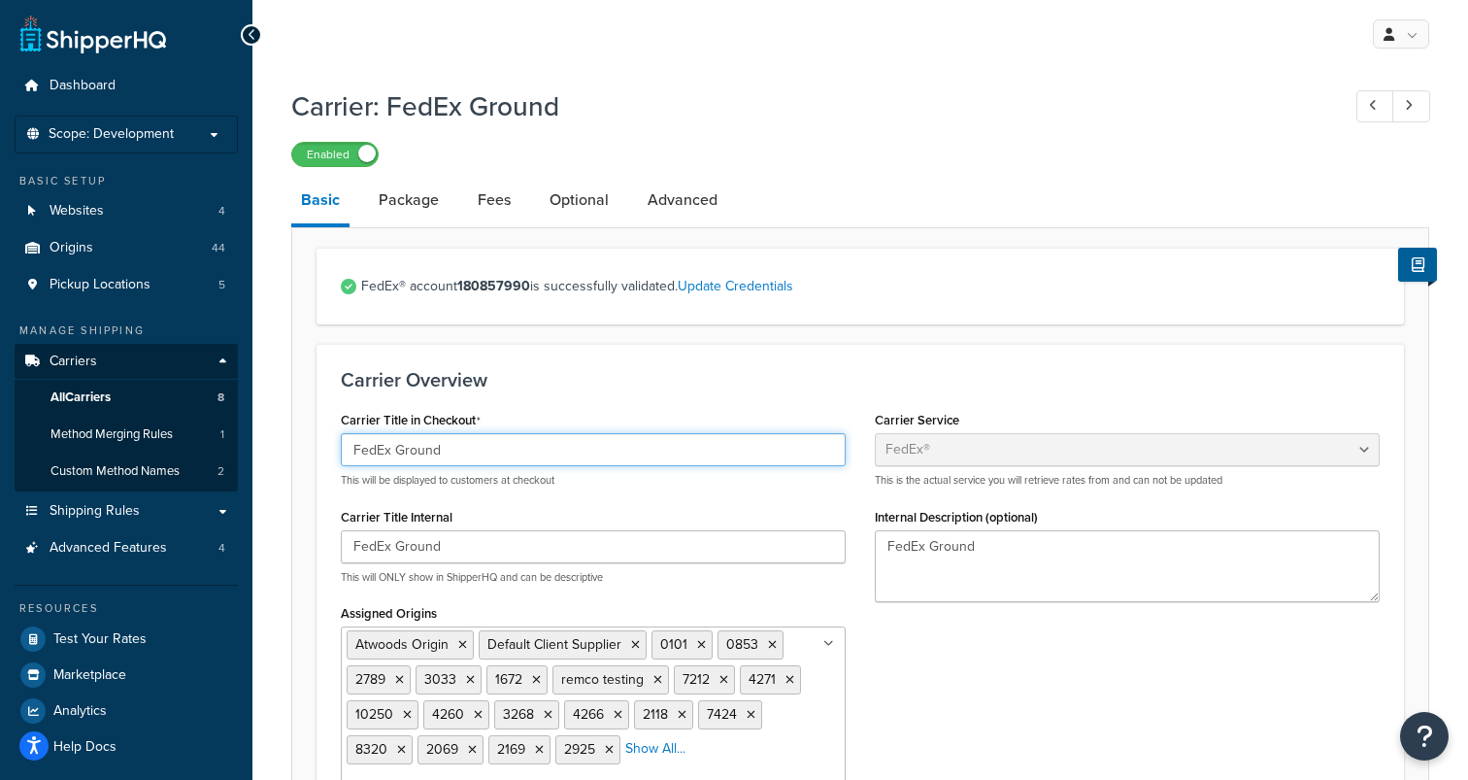
click at [531, 460] on input "FedEx Ground" at bounding box center [593, 449] width 505 height 33
type input "FedEx"
click at [616, 401] on div "Carrier Overview Carrier Title in Checkout FedEx This will be displayed to cust…" at bounding box center [861, 600] width 1088 height 513
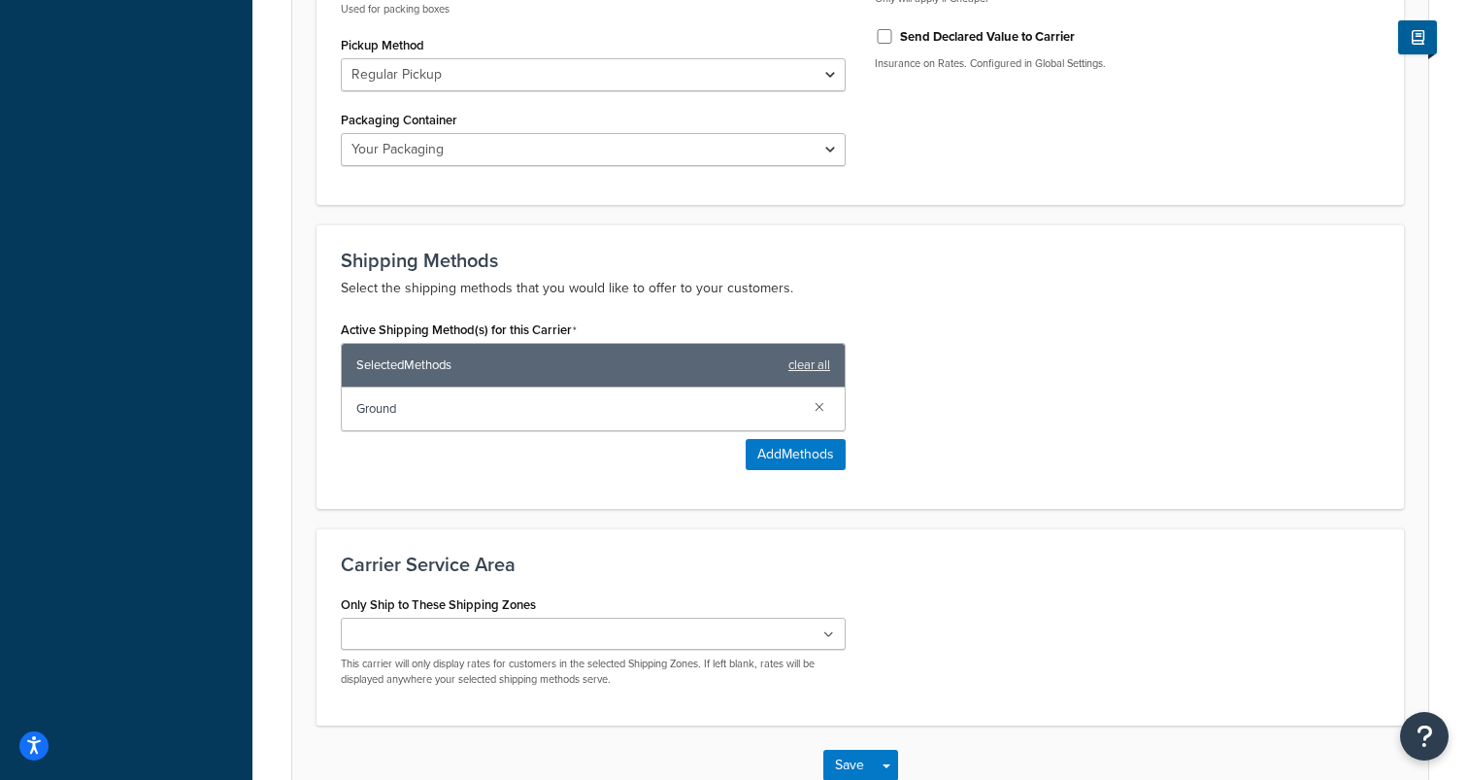
scroll to position [1225, 0]
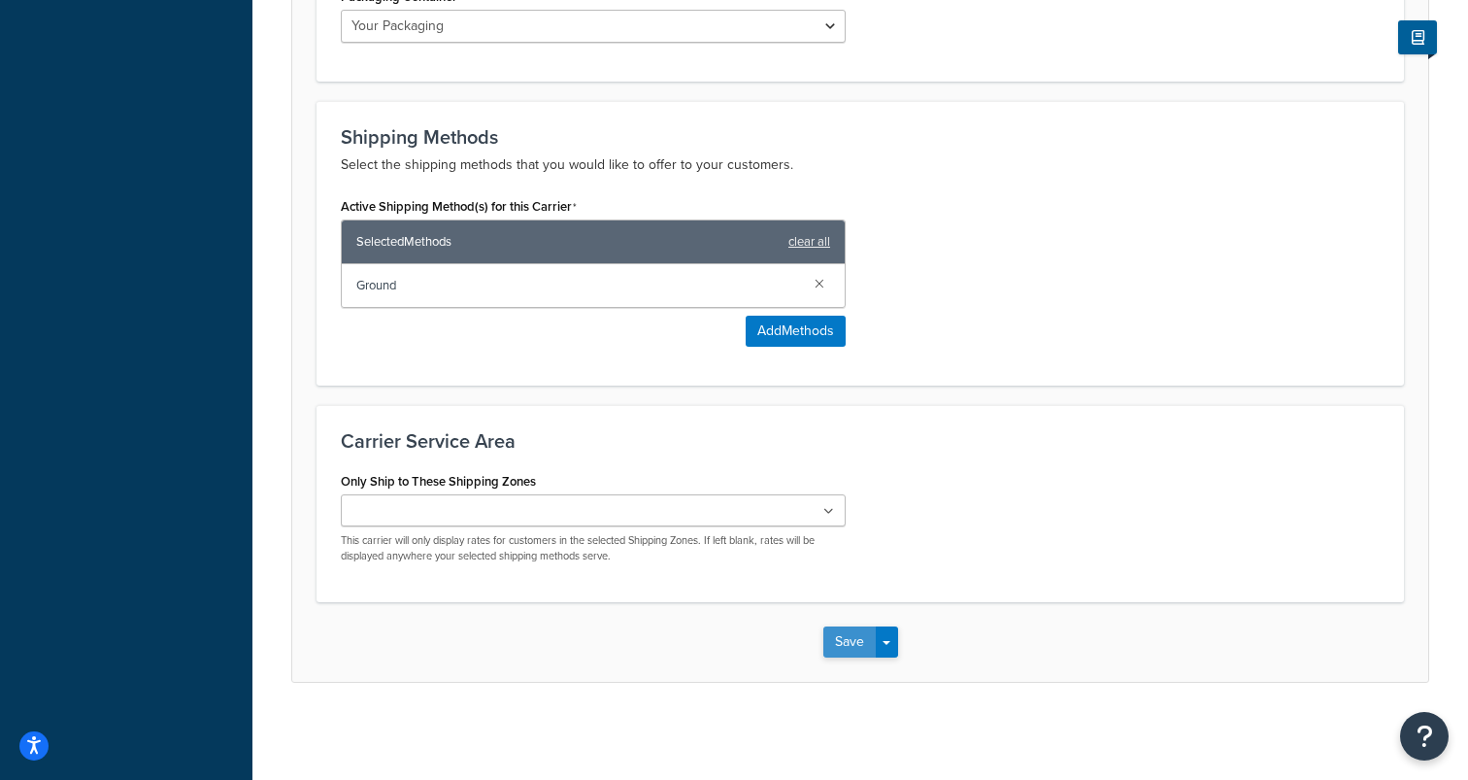
click at [846, 638] on button "Save" at bounding box center [849, 641] width 52 height 31
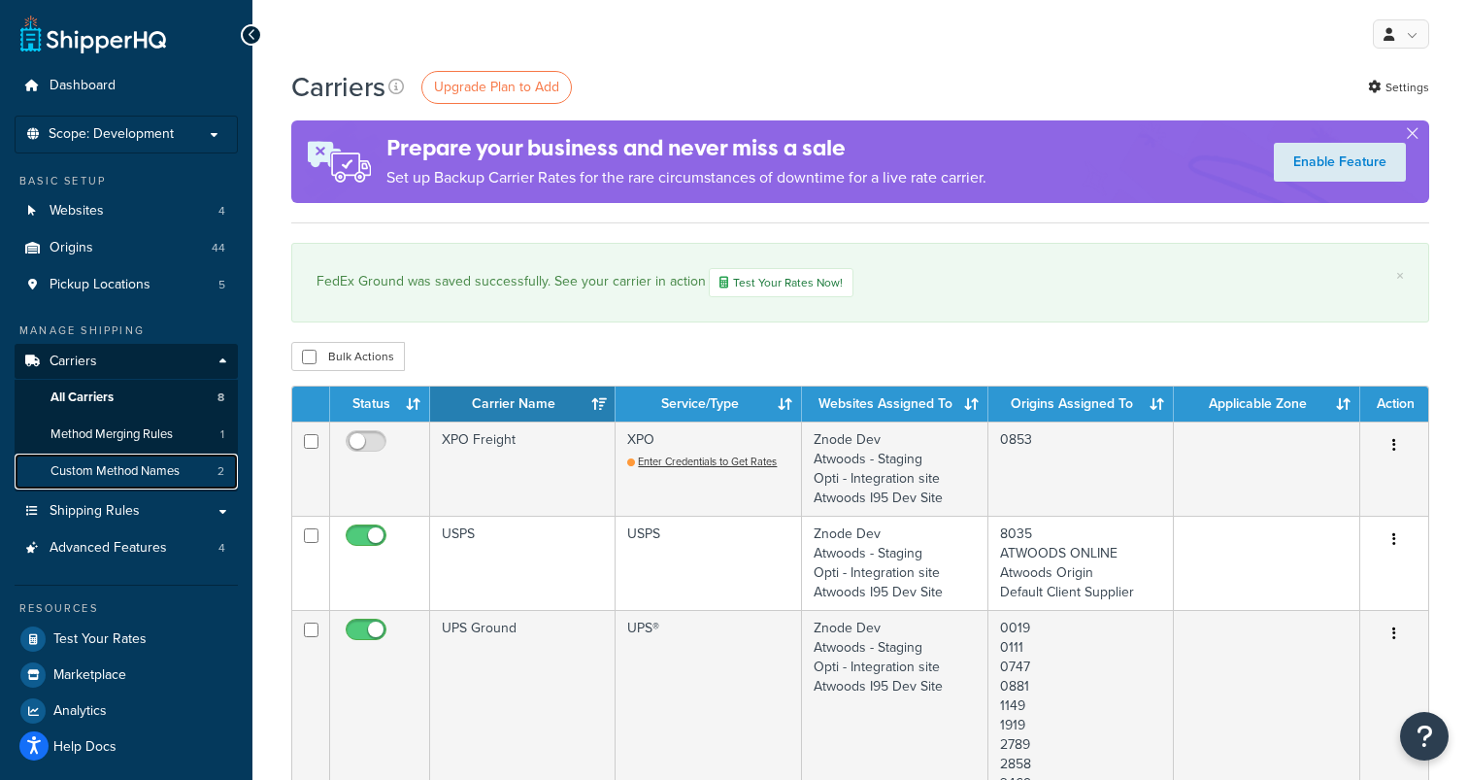
click at [62, 472] on span "Custom Method Names" at bounding box center [114, 471] width 129 height 17
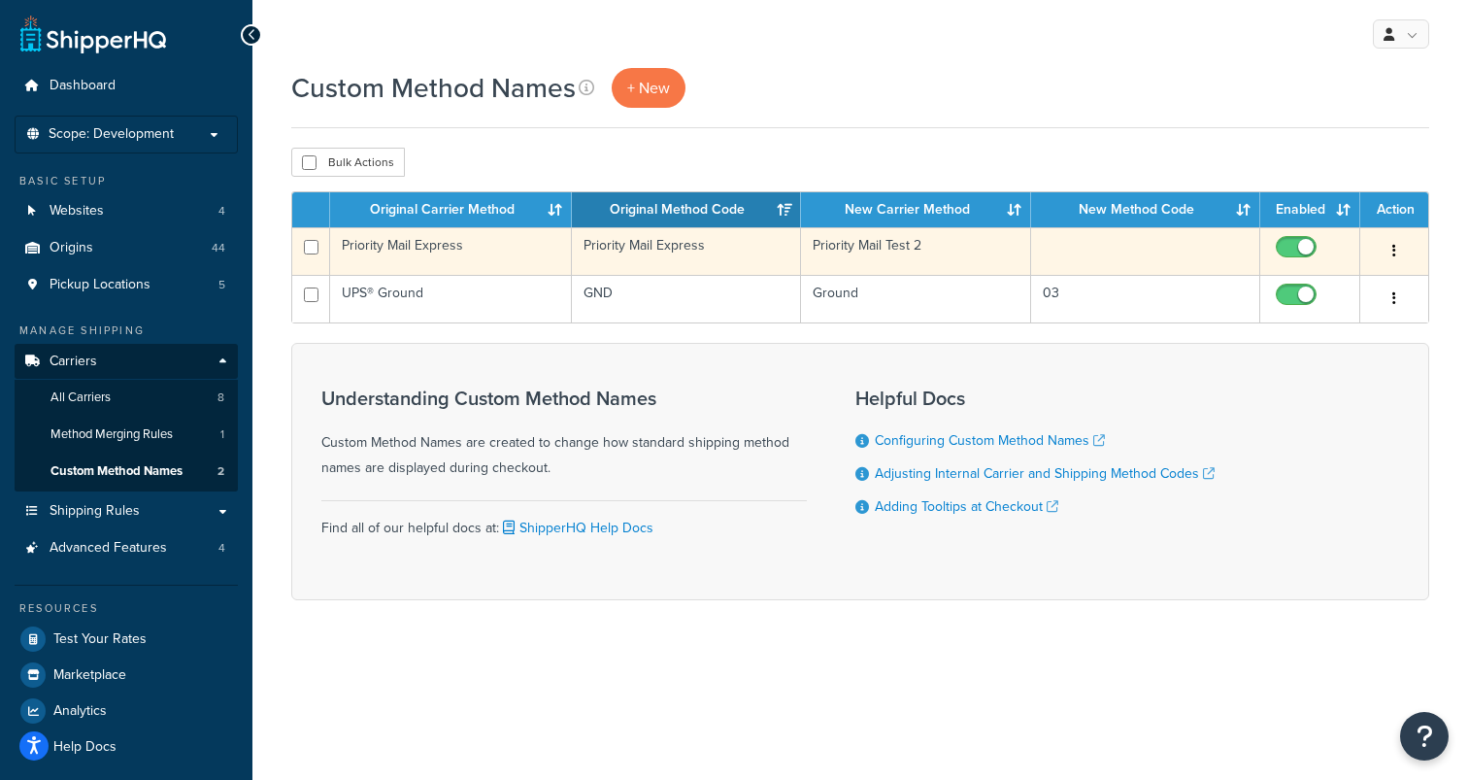
click at [1298, 245] on input "checkbox" at bounding box center [1298, 252] width 53 height 24
checkbox input "false"
